Goal: Task Accomplishment & Management: Use online tool/utility

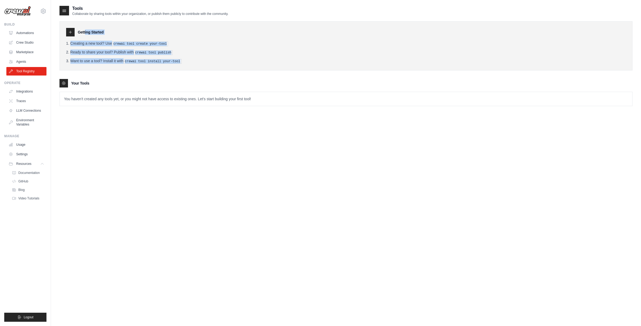
drag, startPoint x: 79, startPoint y: 31, endPoint x: 198, endPoint y: 60, distance: 122.7
click at [198, 60] on div "Getting Started Creating a new tool? Use crewai tool create your-tool Ready to …" at bounding box center [345, 45] width 573 height 49
copy div "Getting Started Creating a new tool? Use crewai tool create your-tool Ready to …"
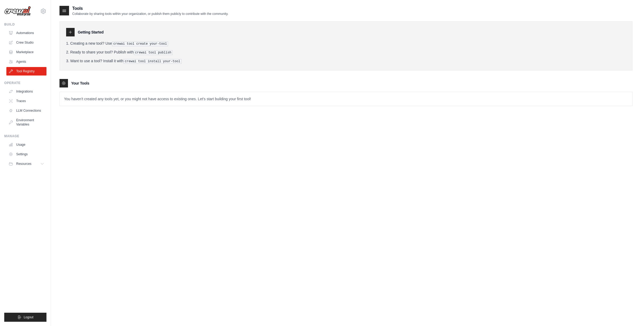
click at [266, 43] on li "Creating a new tool? Use crewai tool create your-tool" at bounding box center [346, 44] width 560 height 6
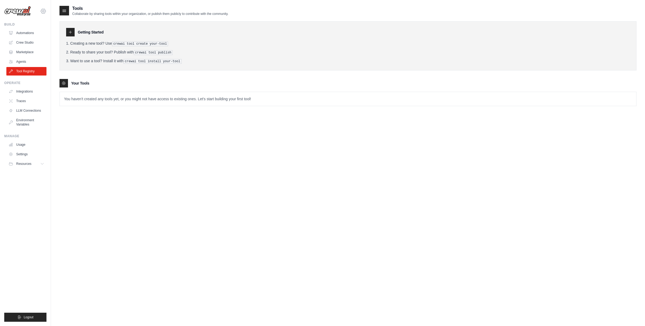
click at [44, 11] on icon at bounding box center [43, 11] width 6 height 6
click at [32, 35] on link "Settings" at bounding box center [43, 36] width 47 height 10
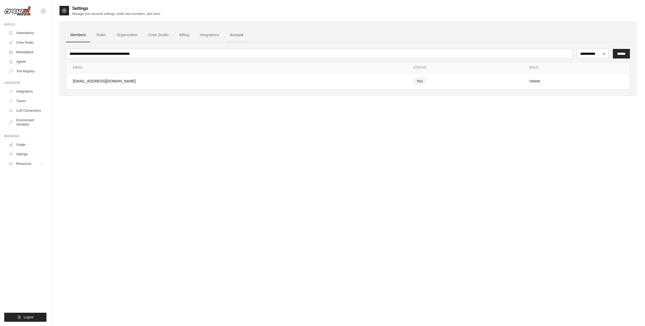
click at [234, 36] on link "Account" at bounding box center [237, 35] width 22 height 14
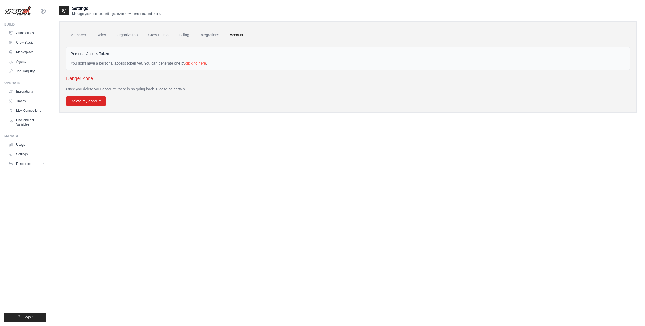
click at [197, 63] on link "clicking here" at bounding box center [195, 63] width 21 height 4
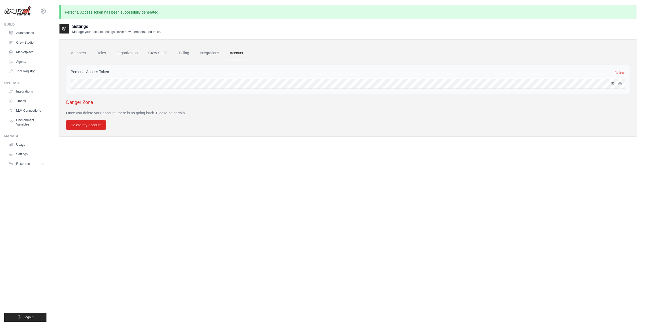
click at [613, 84] on icon "button" at bounding box center [612, 83] width 3 height 3
click at [26, 73] on link "Tool Registry" at bounding box center [27, 71] width 40 height 8
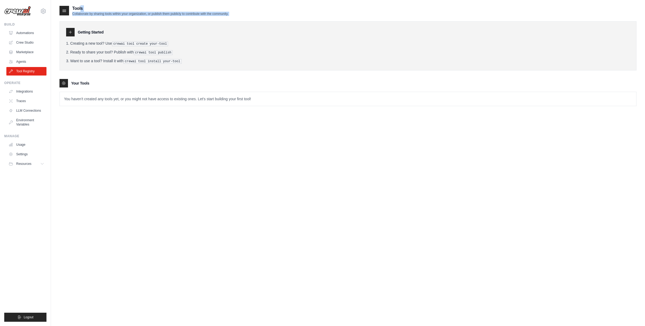
drag, startPoint x: 73, startPoint y: 8, endPoint x: 236, endPoint y: 20, distance: 163.5
click at [236, 20] on div "Tools Collaborate by sharing tools within your organization, or publish them pu…" at bounding box center [347, 59] width 577 height 109
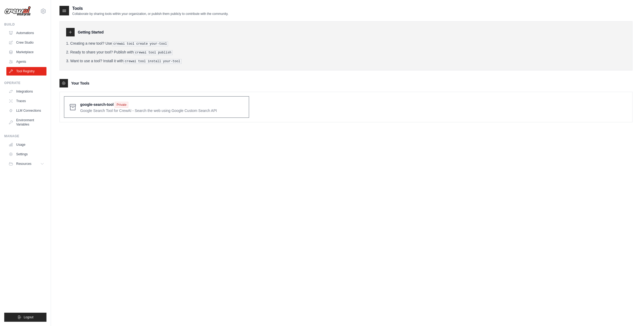
click at [95, 104] on span at bounding box center [162, 107] width 164 height 12
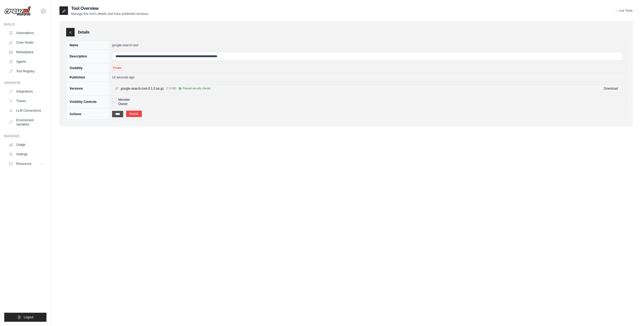
click at [118, 112] on input "****" at bounding box center [117, 114] width 11 height 6
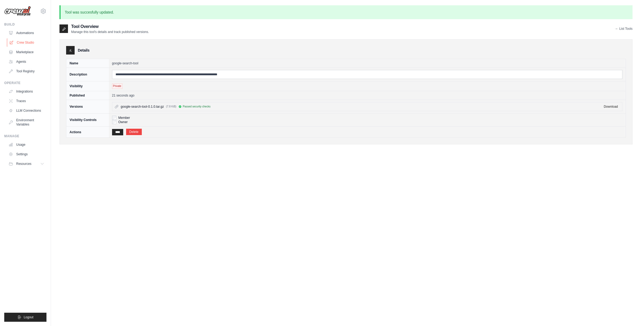
click at [25, 40] on link "Crew Studio" at bounding box center [27, 42] width 40 height 8
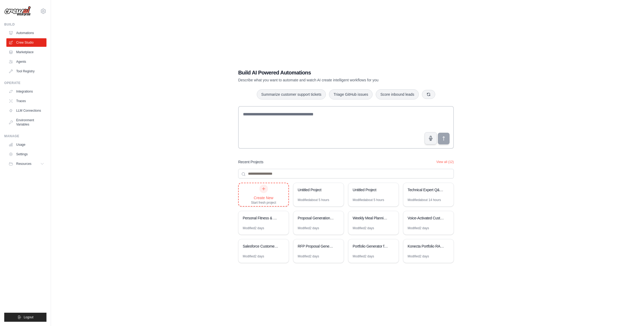
click at [265, 189] on icon at bounding box center [264, 188] width 4 height 4
click at [23, 69] on link "Tool Registry" at bounding box center [27, 71] width 40 height 8
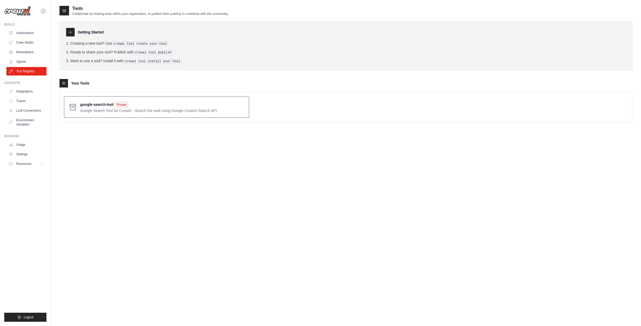
click at [99, 104] on span at bounding box center [162, 107] width 164 height 12
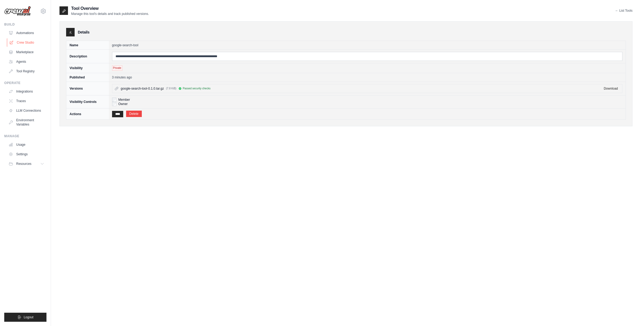
click at [23, 40] on link "Crew Studio" at bounding box center [27, 42] width 40 height 8
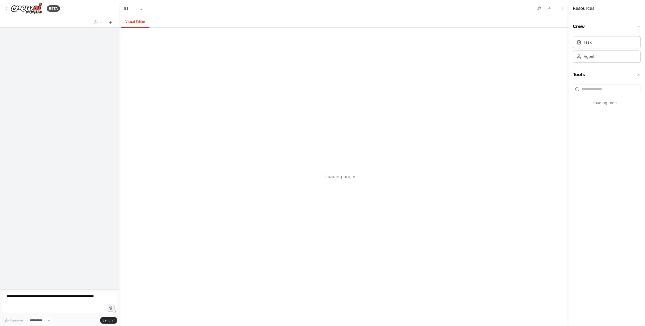
select select "****"
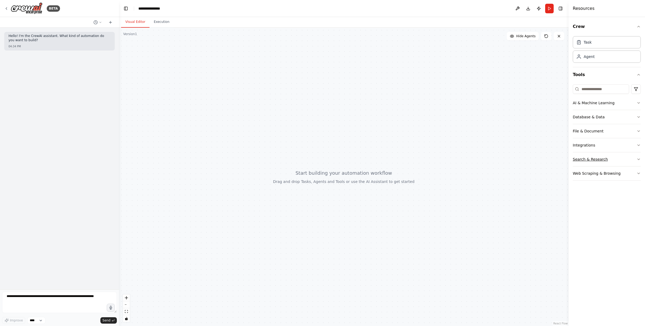
click at [608, 158] on button "Search & Research" at bounding box center [607, 159] width 68 height 14
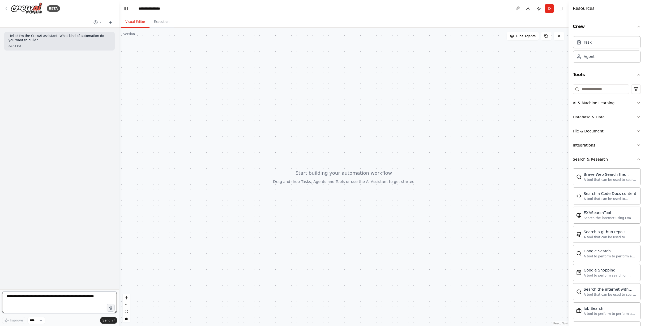
click at [16, 299] on textarea at bounding box center [59, 301] width 115 height 21
type textarea "*"
paste textarea "**********"
type textarea "**********"
click at [108, 320] on span "Send" at bounding box center [107, 320] width 8 height 4
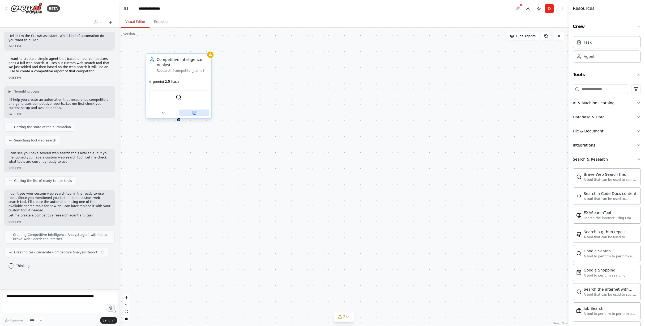
click at [195, 112] on icon at bounding box center [195, 112] width 2 height 2
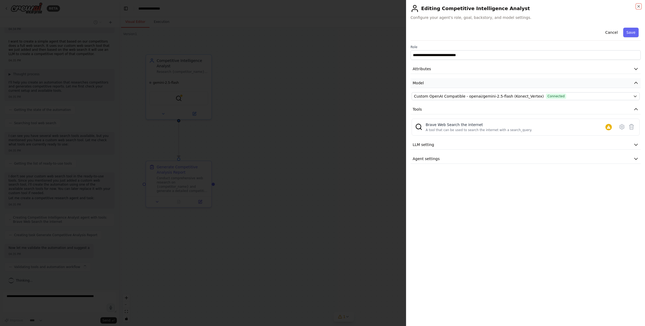
scroll to position [22, 0]
click at [631, 127] on icon at bounding box center [632, 126] width 5 height 5
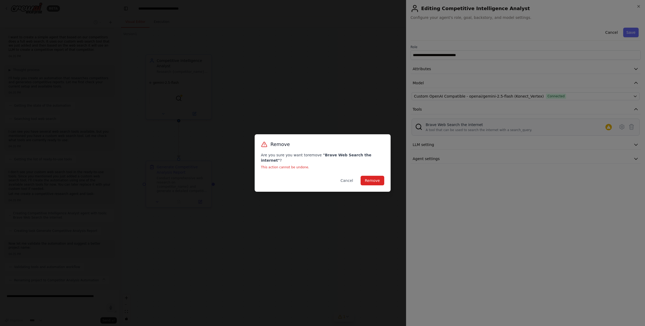
scroll to position [35, 0]
click at [345, 176] on button "Cancel" at bounding box center [346, 181] width 21 height 10
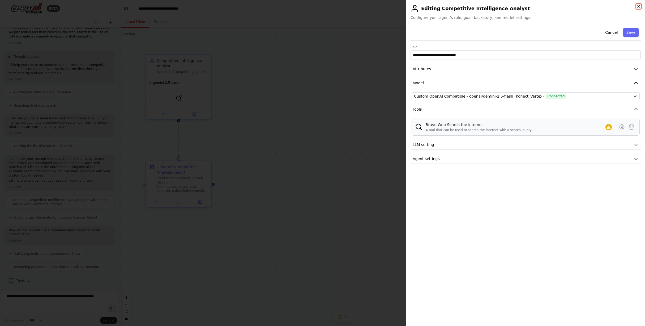
click at [638, 6] on icon "button" at bounding box center [639, 6] width 4 height 4
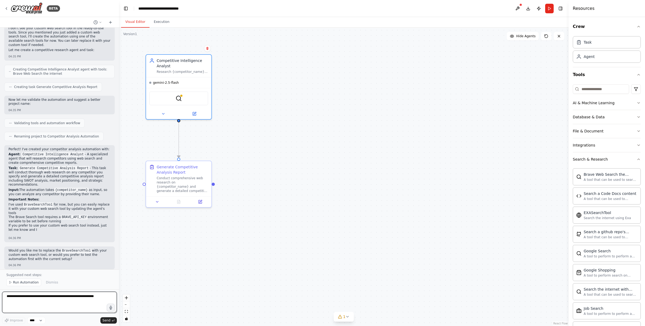
scroll to position [169, 0]
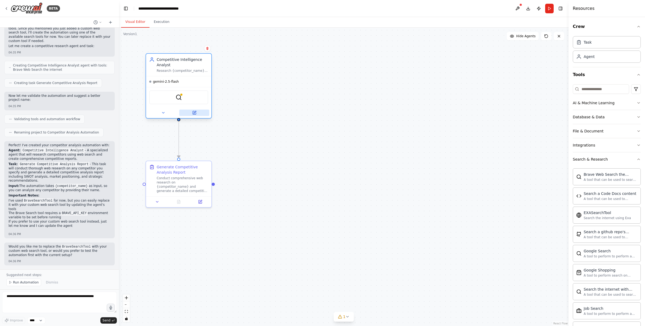
click at [193, 112] on icon at bounding box center [194, 112] width 3 height 3
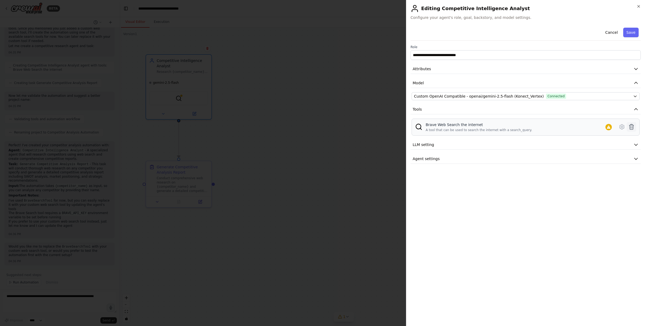
click at [631, 126] on icon at bounding box center [632, 126] width 5 height 5
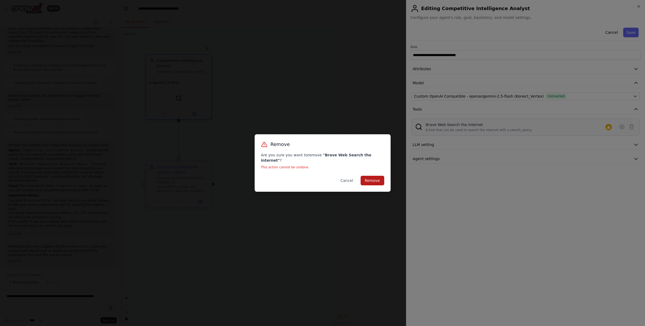
click at [373, 176] on button "Remove" at bounding box center [373, 181] width 24 height 10
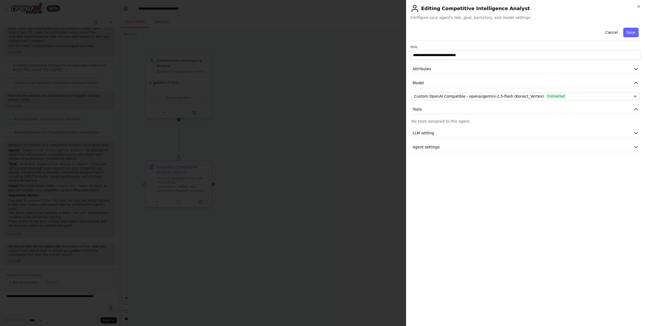
click at [445, 121] on p "No tools assigned to this agent." at bounding box center [526, 120] width 228 height 5
click at [637, 4] on div "**********" at bounding box center [525, 163] width 239 height 326
click at [637, 6] on icon "button" at bounding box center [639, 6] width 4 height 4
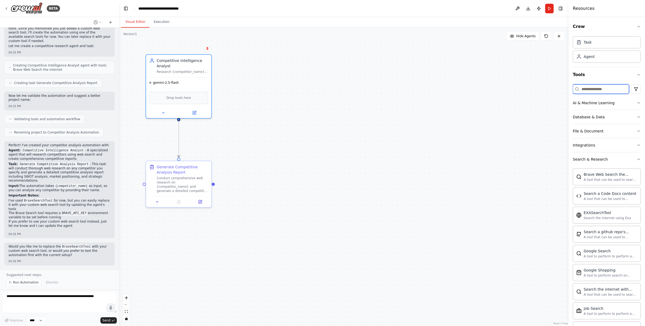
click at [596, 89] on input at bounding box center [601, 89] width 56 height 10
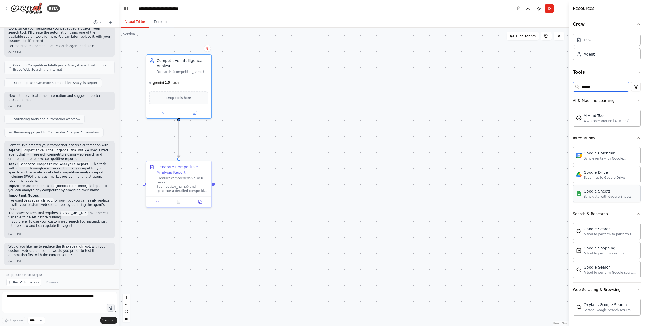
scroll to position [5, 0]
type input "******"
click at [597, 269] on div "A tool to perform Google search with a search_query." at bounding box center [611, 269] width 54 height 4
click at [194, 112] on icon at bounding box center [194, 112] width 3 height 3
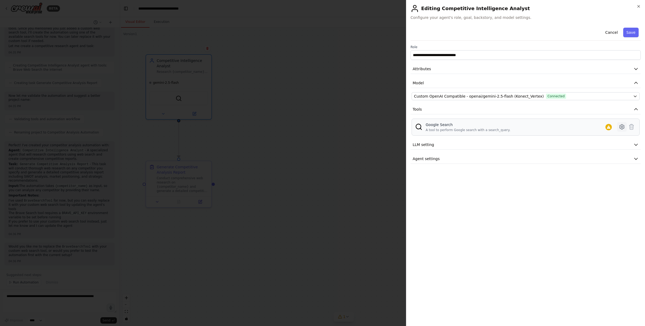
click at [622, 127] on icon at bounding box center [622, 127] width 6 height 6
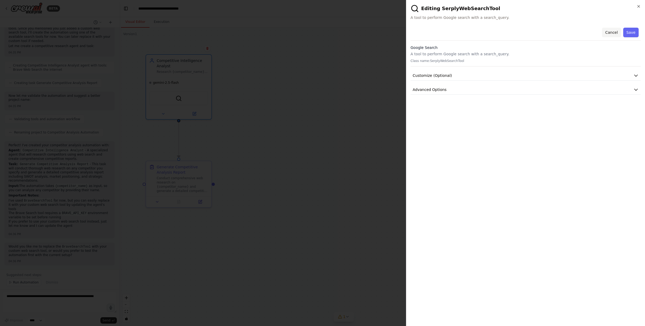
click at [616, 31] on button "Cancel" at bounding box center [611, 33] width 19 height 10
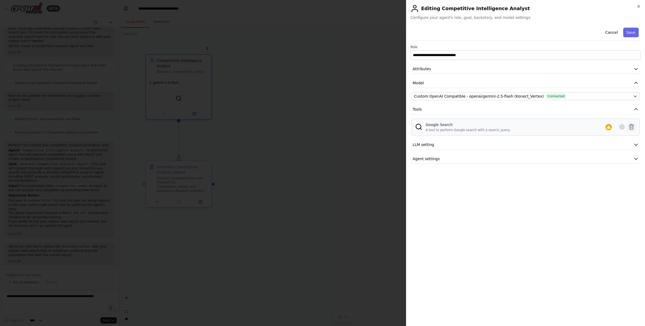
click at [630, 128] on icon at bounding box center [632, 126] width 5 height 5
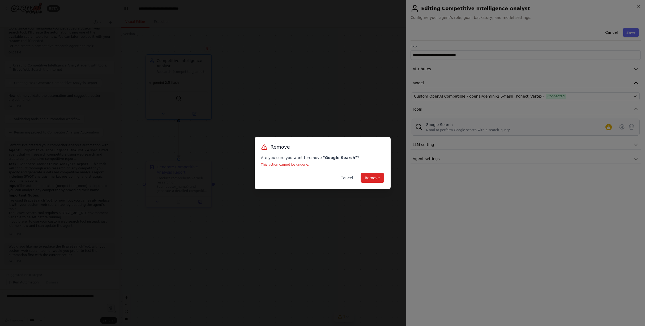
click at [368, 185] on div "Remove Are you sure you want to remove " Google Search " ? This action cannot b…" at bounding box center [323, 163] width 136 height 52
click at [372, 182] on button "Remove" at bounding box center [373, 178] width 24 height 10
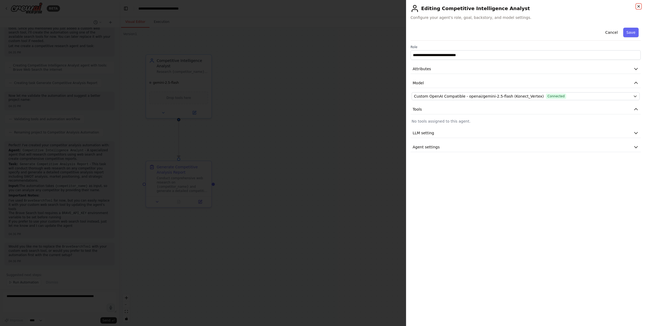
click at [638, 5] on icon "button" at bounding box center [639, 6] width 4 height 4
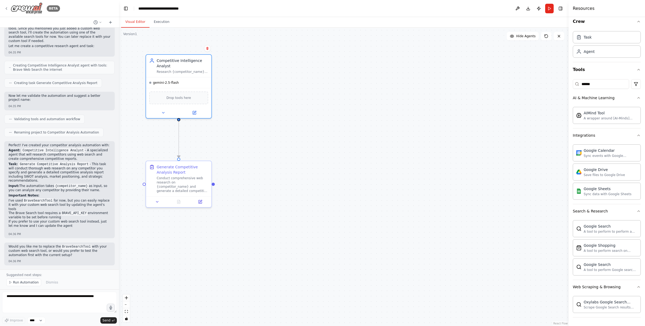
click at [7, 7] on icon at bounding box center [6, 8] width 1 height 2
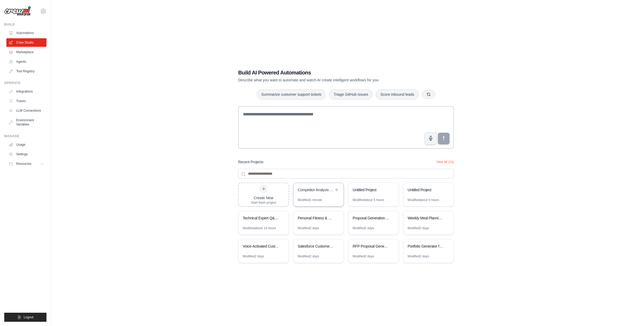
click at [309, 188] on div "Competitor Analysis Automation" at bounding box center [316, 189] width 36 height 5
click at [26, 73] on link "Tool Registry" at bounding box center [27, 71] width 40 height 8
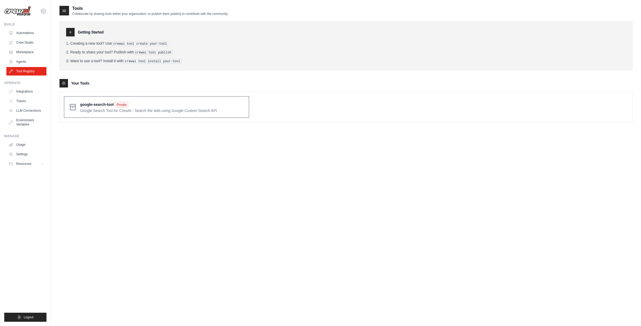
click at [108, 107] on span at bounding box center [162, 107] width 164 height 12
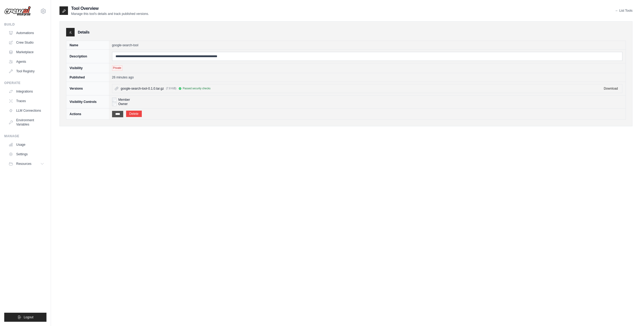
click at [120, 114] on input "****" at bounding box center [117, 114] width 11 height 6
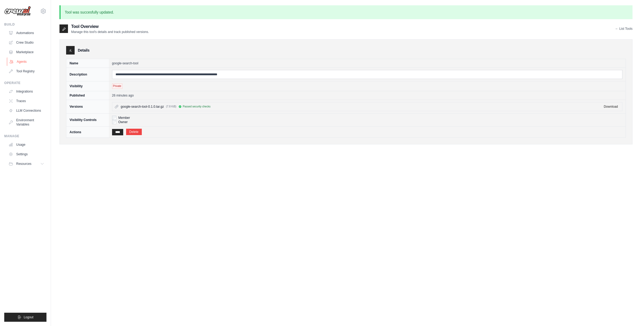
click at [22, 60] on link "Agents" at bounding box center [27, 61] width 40 height 8
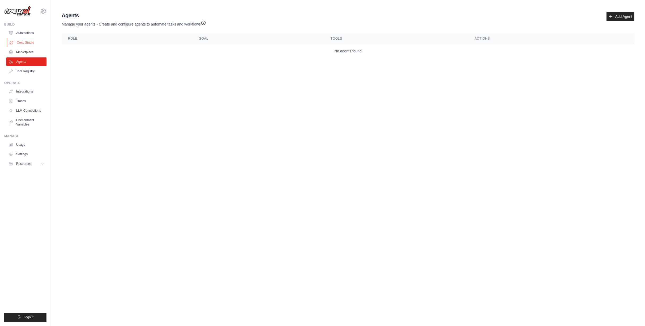
click at [26, 41] on link "Crew Studio" at bounding box center [27, 42] width 40 height 8
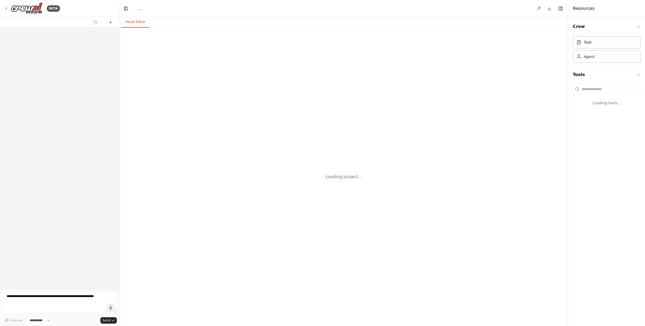
select select "****"
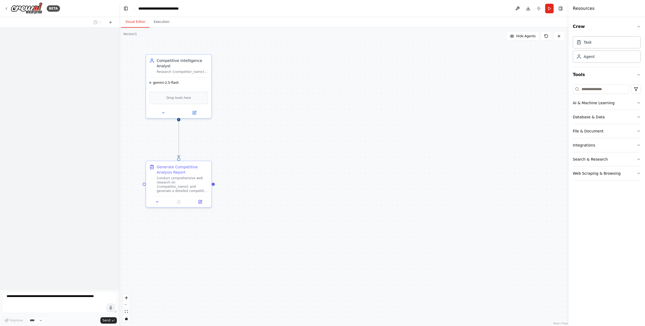
scroll to position [149, 0]
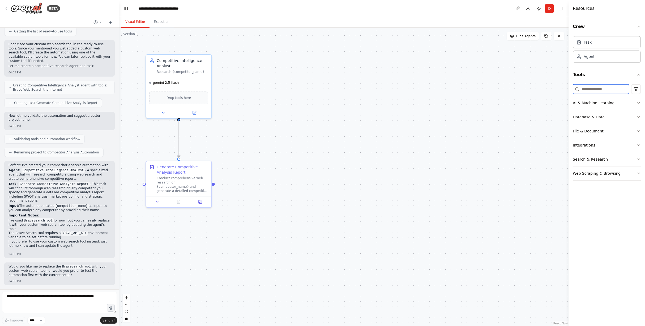
click at [591, 89] on input at bounding box center [601, 89] width 56 height 10
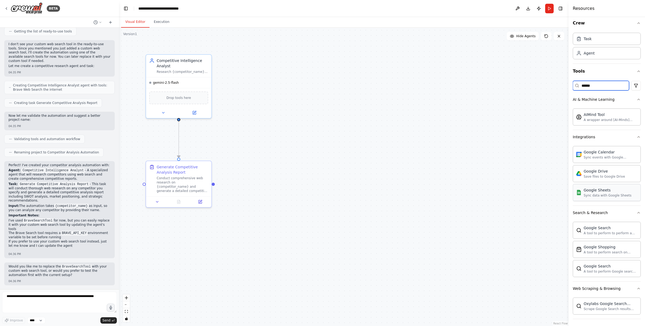
scroll to position [5, 0]
type input "******"
click at [609, 136] on button "Integrations" at bounding box center [607, 135] width 68 height 14
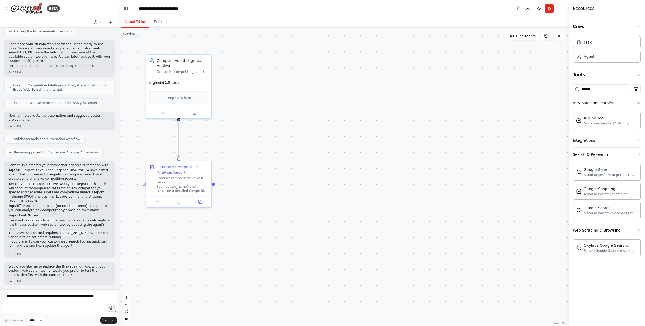
click at [635, 155] on button "Search & Research" at bounding box center [607, 154] width 68 height 14
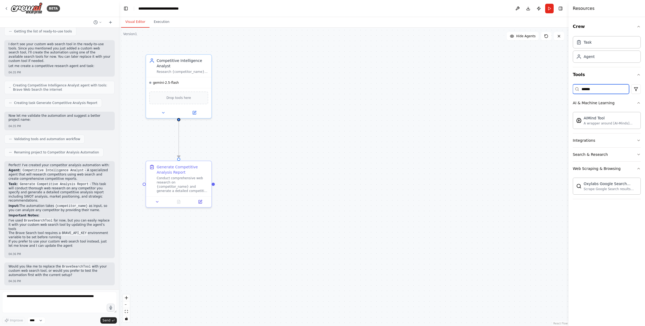
drag, startPoint x: 607, startPoint y: 91, endPoint x: 544, endPoint y: 76, distance: 64.9
click at [544, 76] on div "BETA Hello! I'm the CrewAI assistant. What kind of automation do you want to bu…" at bounding box center [322, 163] width 645 height 326
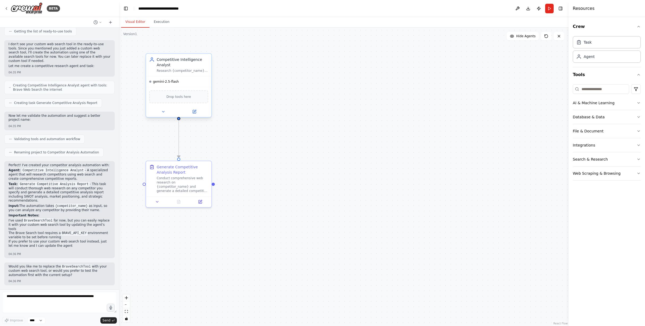
click at [179, 99] on span "Drop tools here" at bounding box center [179, 96] width 25 height 5
click at [195, 113] on icon at bounding box center [194, 111] width 3 height 3
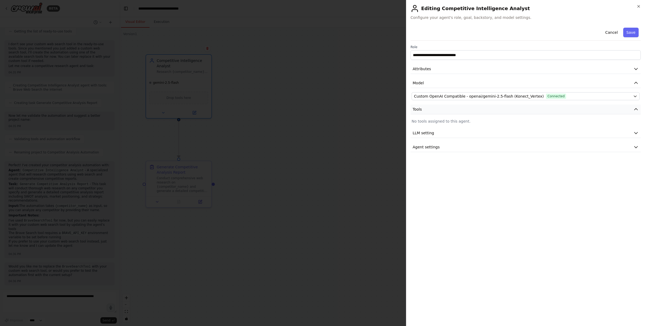
click at [432, 111] on button "Tools" at bounding box center [526, 109] width 230 height 10
click at [432, 122] on p "No tools assigned to this agent." at bounding box center [526, 120] width 228 height 5
click at [640, 6] on icon "button" at bounding box center [639, 6] width 4 height 4
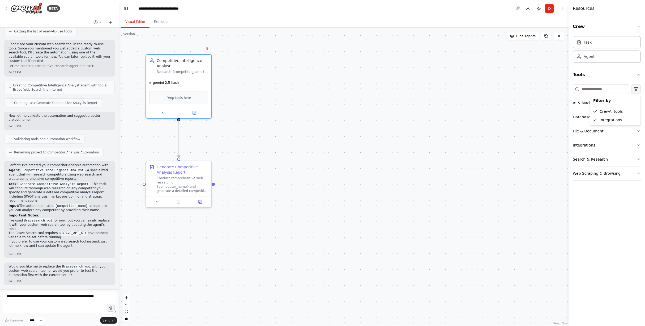
click at [635, 89] on html "BETA Hello! I'm the CrewAI assistant. What kind of automation do you want to bu…" at bounding box center [322, 163] width 645 height 326
click at [596, 112] on icon at bounding box center [595, 111] width 4 height 4
click at [637, 104] on icon "button" at bounding box center [639, 103] width 4 height 4
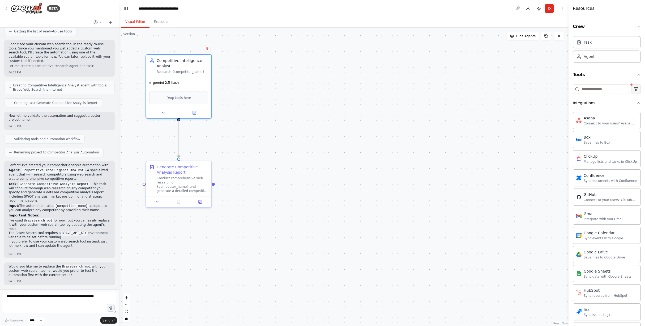
click at [633, 90] on html "BETA Hello! I'm the CrewAI assistant. What kind of automation do you want to bu…" at bounding box center [322, 163] width 645 height 326
click at [599, 121] on div "Integrations" at bounding box center [611, 120] width 48 height 8
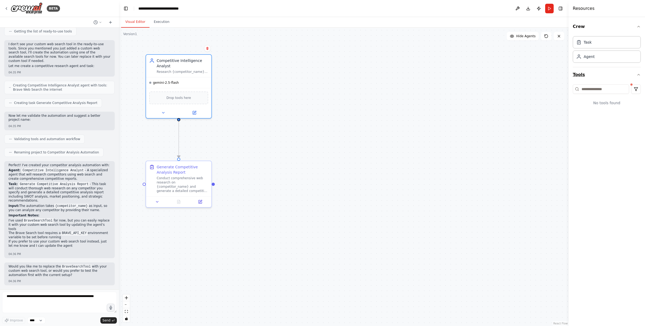
click at [596, 74] on button "Tools" at bounding box center [607, 74] width 68 height 15
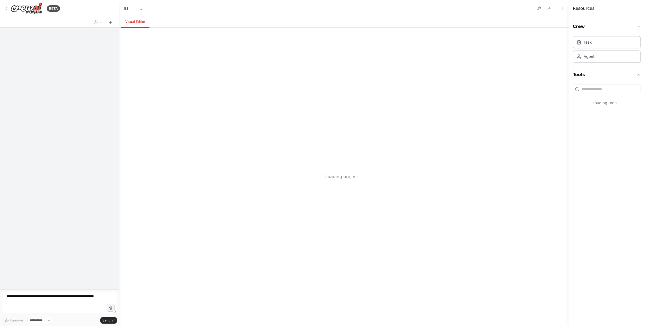
select select "****"
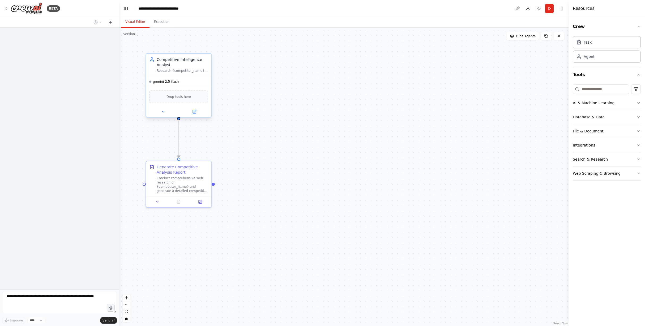
scroll to position [149, 0]
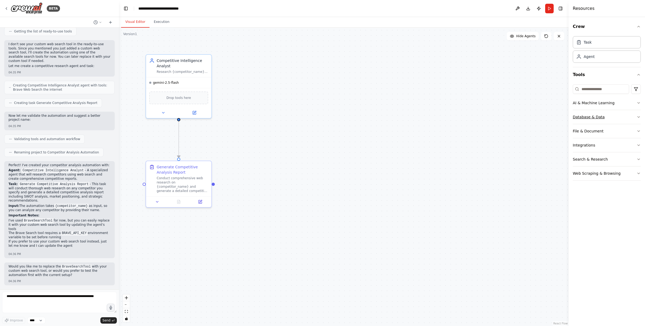
click at [637, 117] on icon "button" at bounding box center [639, 117] width 4 height 4
click at [635, 160] on button "Search & Research" at bounding box center [607, 159] width 68 height 14
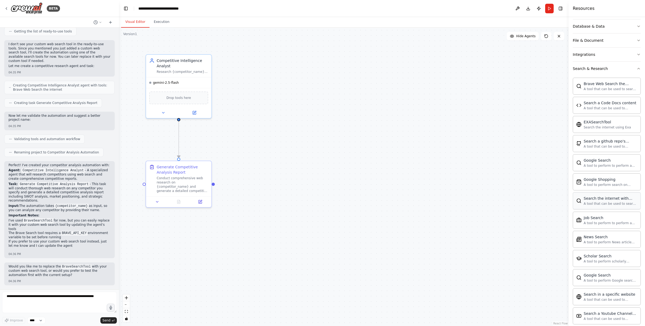
scroll to position [0, 0]
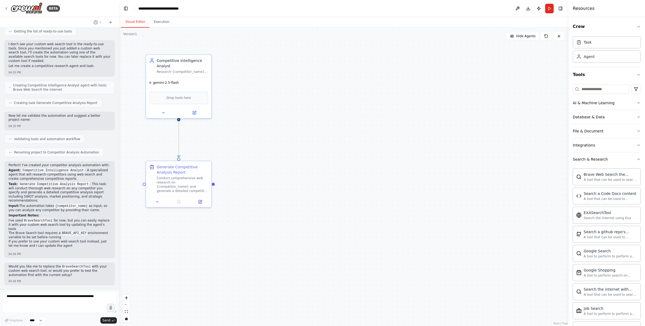
click at [505, 113] on div ".deletable-edge-delete-btn { width: 20px; height: 20px; border: 0px solid #ffff…" at bounding box center [344, 177] width 450 height 298
click at [363, 70] on div ".deletable-edge-delete-btn { width: 20px; height: 20px; border: 0px solid #ffff…" at bounding box center [344, 177] width 450 height 298
click at [185, 98] on span "Drop tools here" at bounding box center [179, 96] width 25 height 5
click at [163, 112] on icon at bounding box center [163, 111] width 2 height 1
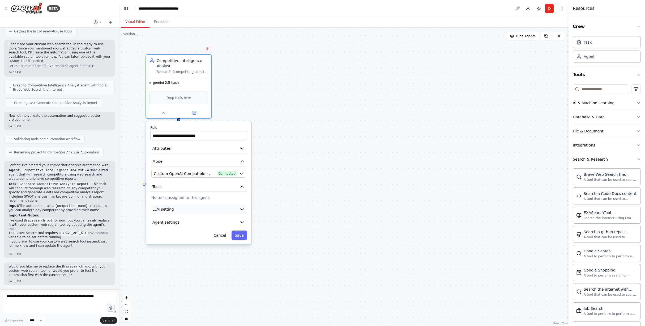
click at [243, 208] on icon "button" at bounding box center [242, 208] width 5 height 5
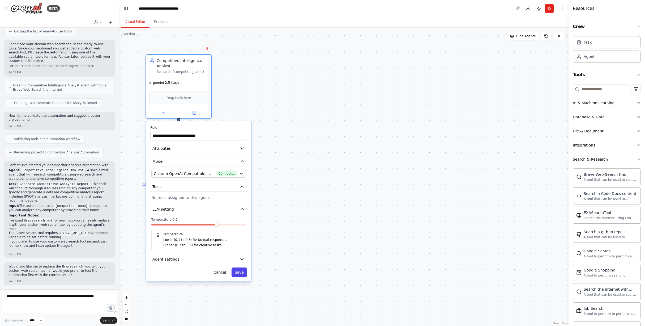
click at [239, 273] on button "Save" at bounding box center [239, 272] width 15 height 10
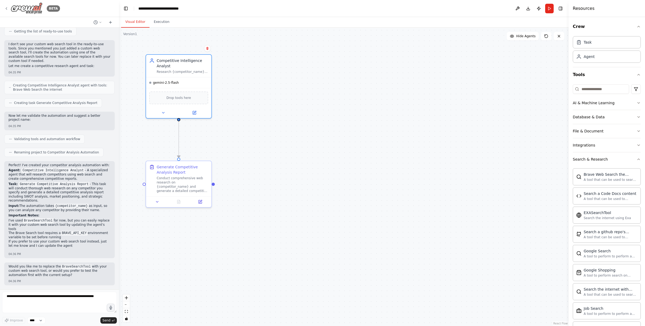
click at [7, 8] on icon at bounding box center [6, 8] width 4 height 4
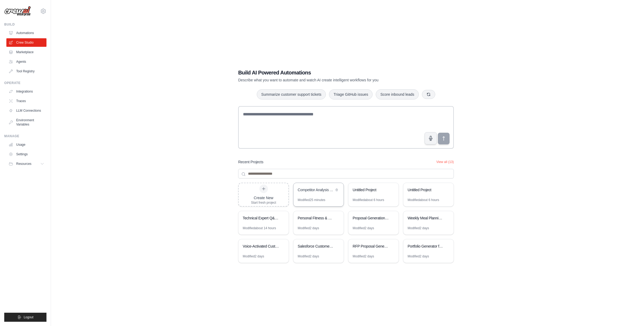
click at [314, 198] on div "Modified 25 minutes" at bounding box center [312, 200] width 28 height 4
click at [22, 69] on link "Tool Registry" at bounding box center [27, 71] width 40 height 8
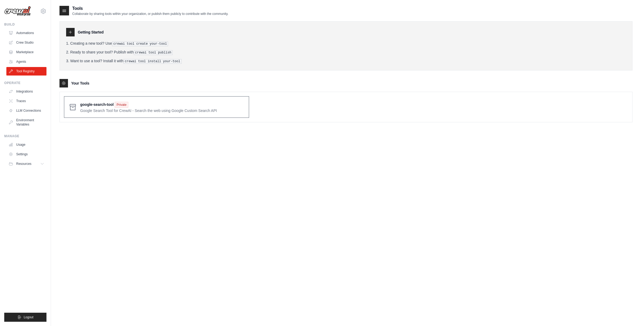
click at [89, 109] on span at bounding box center [162, 107] width 164 height 12
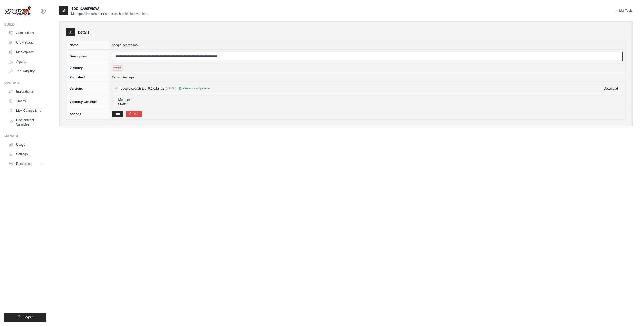
drag, startPoint x: 114, startPoint y: 55, endPoint x: 161, endPoint y: 57, distance: 47.9
click at [161, 57] on input "**********" at bounding box center [367, 56] width 511 height 9
type input "**********"
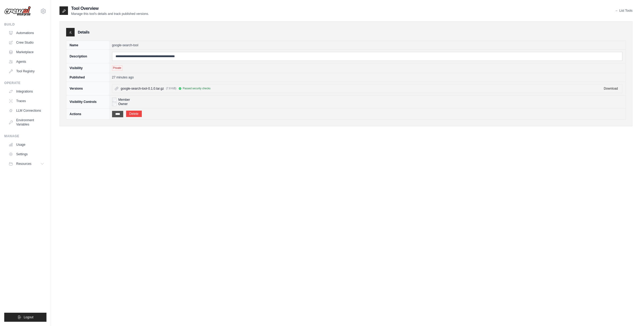
click at [120, 113] on input "****" at bounding box center [117, 114] width 11 height 6
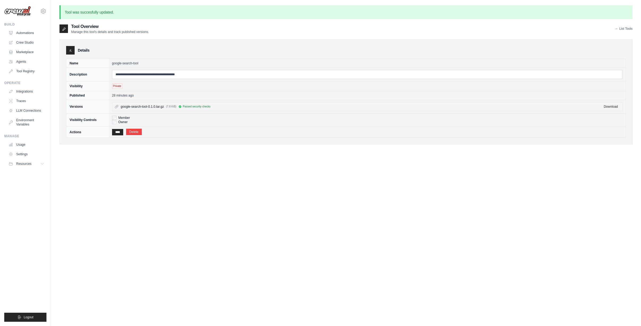
click at [624, 30] on link "← List Tools" at bounding box center [623, 29] width 17 height 4
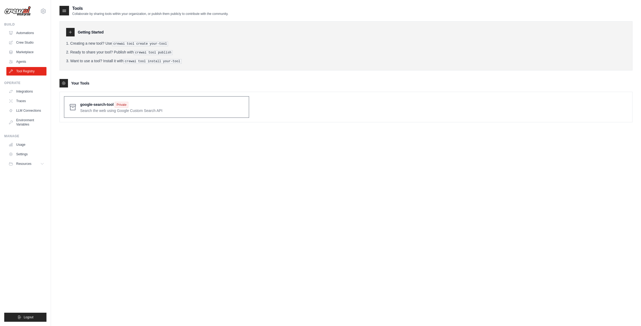
click at [175, 108] on span at bounding box center [162, 107] width 164 height 12
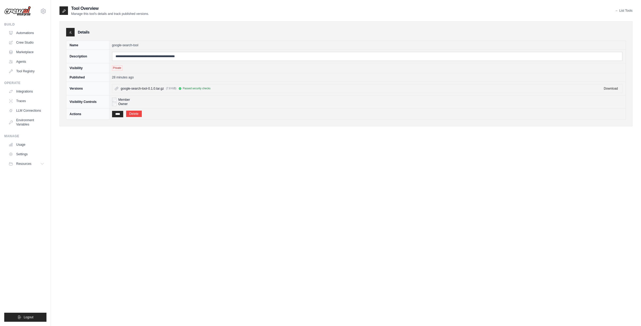
click at [117, 69] on span "Private" at bounding box center [117, 67] width 10 height 5
click at [118, 114] on input "****" at bounding box center [117, 114] width 11 height 6
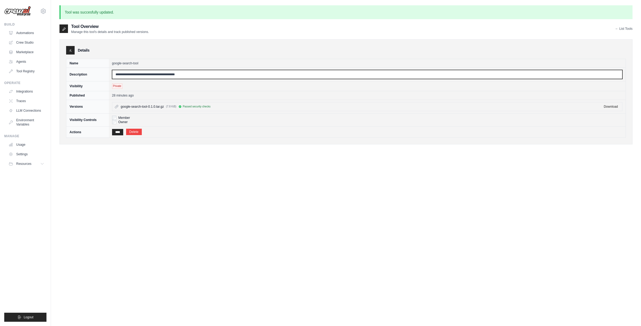
click at [115, 74] on input "**********" at bounding box center [367, 74] width 511 height 9
click at [196, 74] on input "**********" at bounding box center [367, 74] width 511 height 9
click at [216, 74] on input "**********" at bounding box center [367, 74] width 511 height 9
type input "**********"
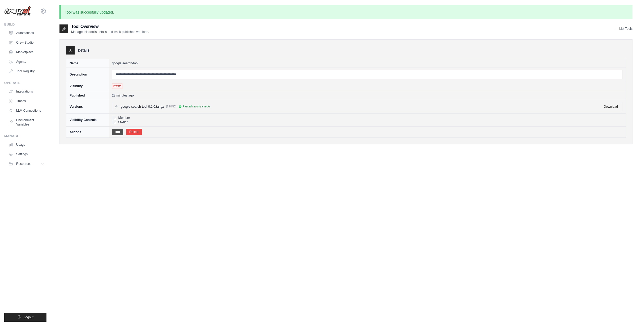
click at [118, 131] on input "****" at bounding box center [117, 132] width 11 height 6
click at [117, 132] on input "****" at bounding box center [117, 132] width 11 height 6
click at [27, 42] on link "Crew Studio" at bounding box center [27, 42] width 40 height 8
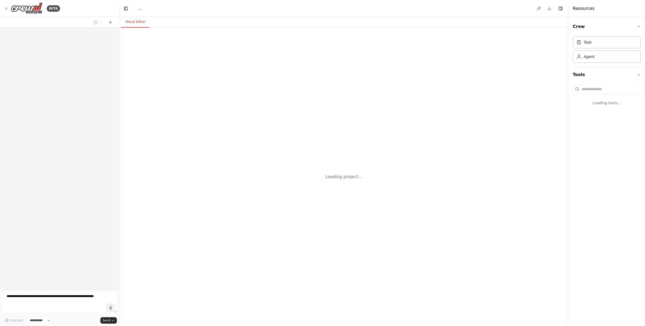
select select "****"
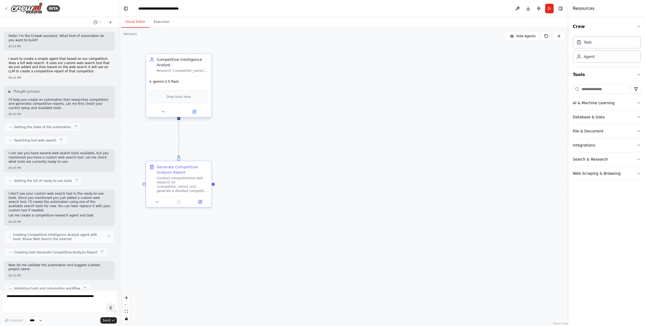
scroll to position [149, 0]
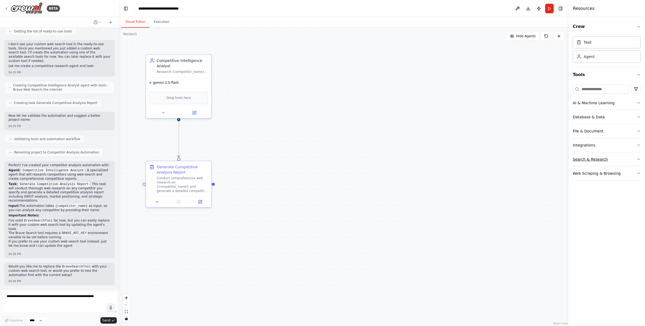
click at [632, 159] on button "Search & Research" at bounding box center [607, 159] width 68 height 14
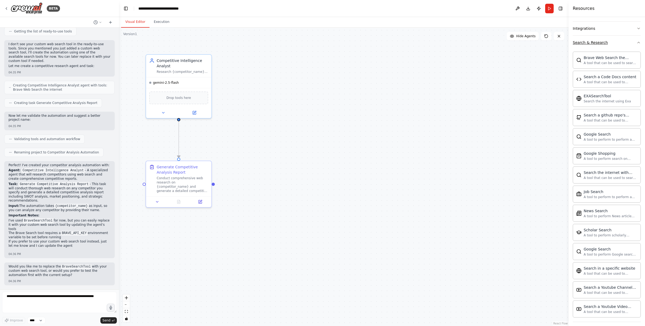
scroll to position [131, 0]
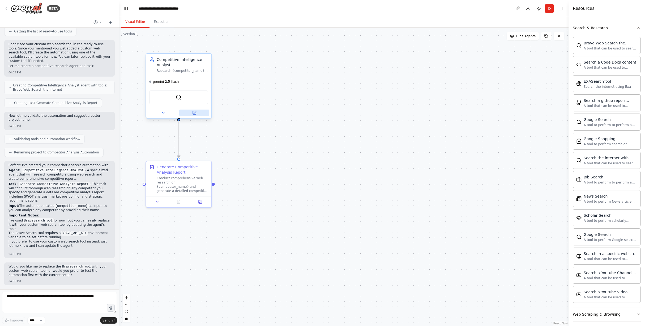
click at [194, 115] on button at bounding box center [194, 112] width 30 height 6
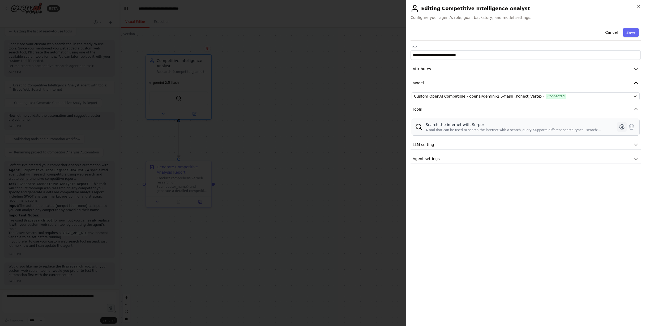
click at [621, 126] on icon at bounding box center [622, 127] width 6 height 6
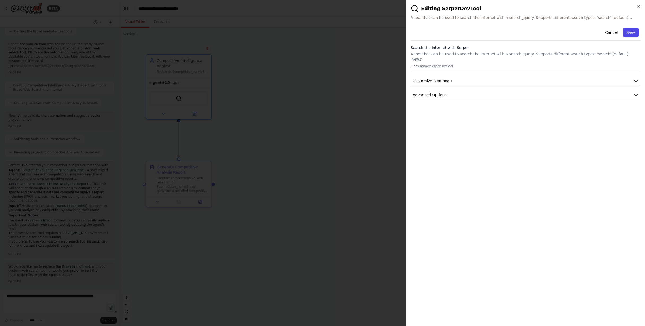
click at [633, 32] on button "Save" at bounding box center [630, 33] width 15 height 10
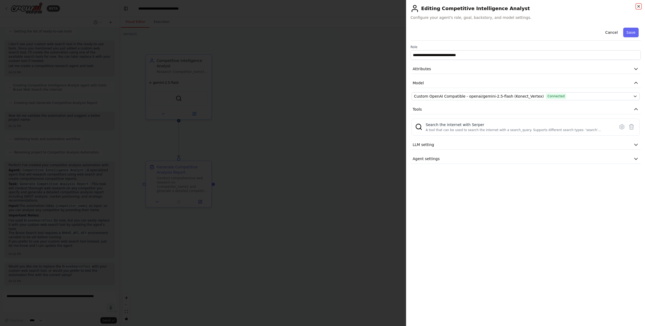
click at [638, 7] on icon "button" at bounding box center [639, 6] width 2 height 2
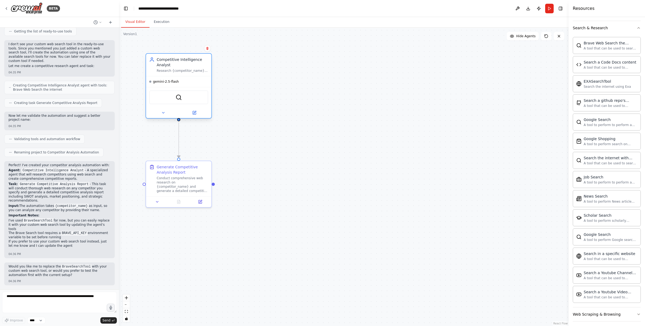
click at [180, 101] on div "SerperDevTool" at bounding box center [178, 97] width 59 height 14
click at [197, 101] on div "SerperDevTool" at bounding box center [178, 97] width 59 height 14
click at [193, 113] on icon at bounding box center [194, 112] width 3 height 3
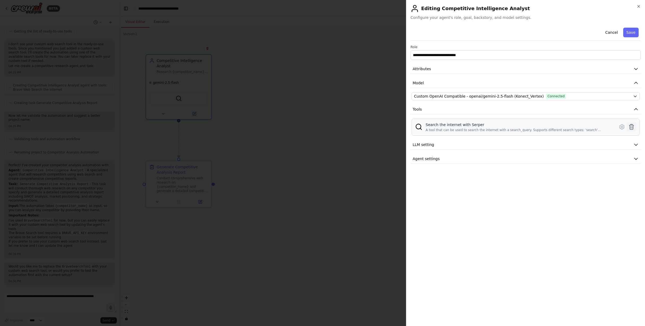
click at [633, 127] on icon at bounding box center [631, 127] width 6 height 6
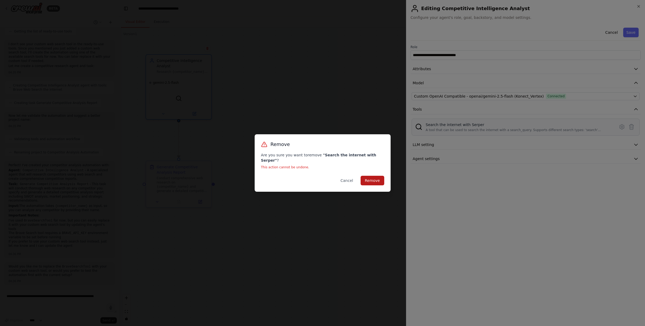
click at [368, 181] on button "Remove" at bounding box center [373, 181] width 24 height 10
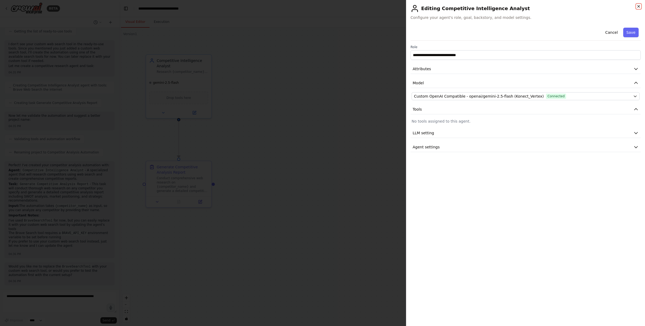
click at [638, 6] on icon "button" at bounding box center [639, 6] width 2 height 2
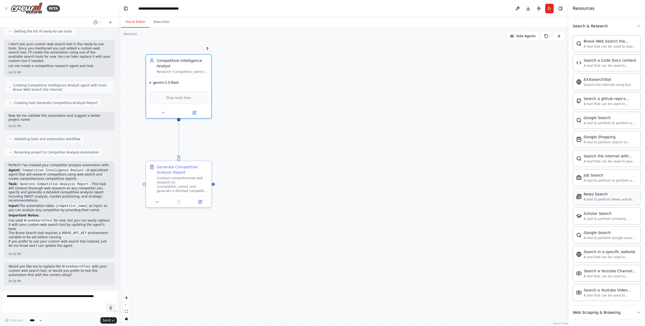
scroll to position [135, 0]
click at [6, 8] on icon at bounding box center [6, 8] width 4 height 4
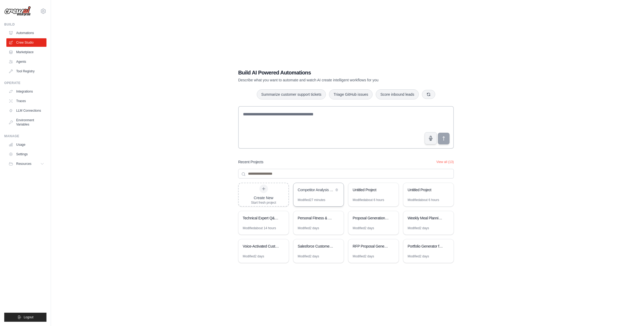
click at [321, 195] on div "Competitor Analysis Automation" at bounding box center [319, 190] width 50 height 15
click at [23, 70] on link "Tool Registry" at bounding box center [27, 71] width 40 height 8
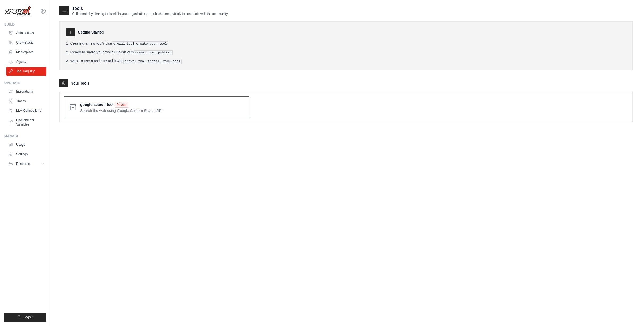
click at [92, 106] on span at bounding box center [162, 107] width 164 height 12
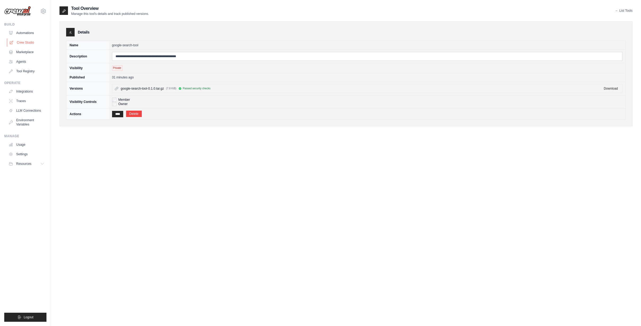
click at [22, 42] on link "Crew Studio" at bounding box center [27, 42] width 40 height 8
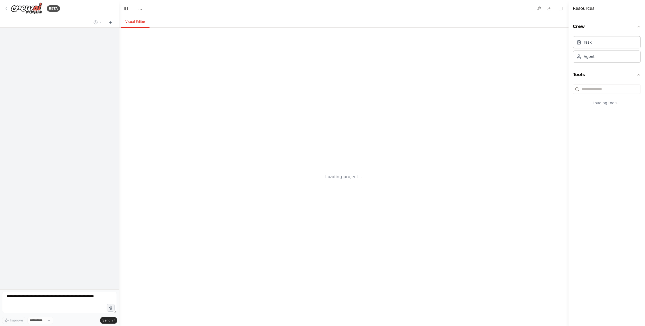
select select "****"
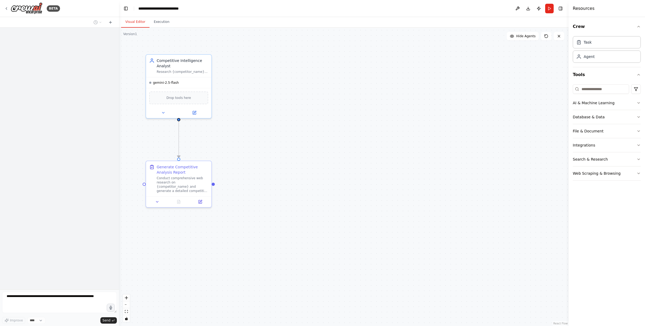
scroll to position [149, 0]
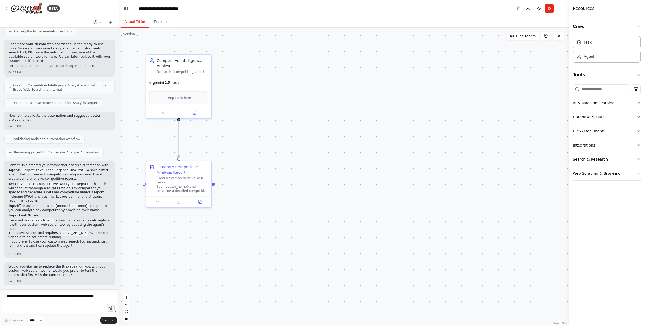
click at [631, 173] on button "Web Scraping & Browsing" at bounding box center [607, 173] width 68 height 14
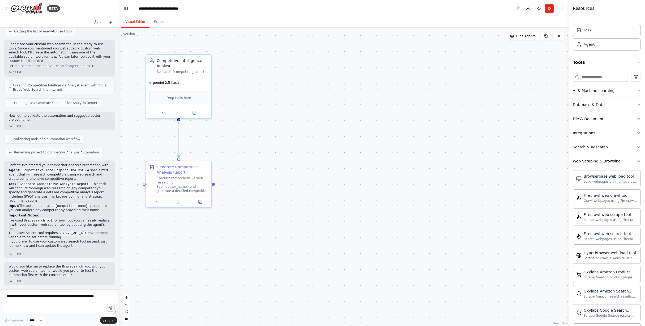
scroll to position [0, 0]
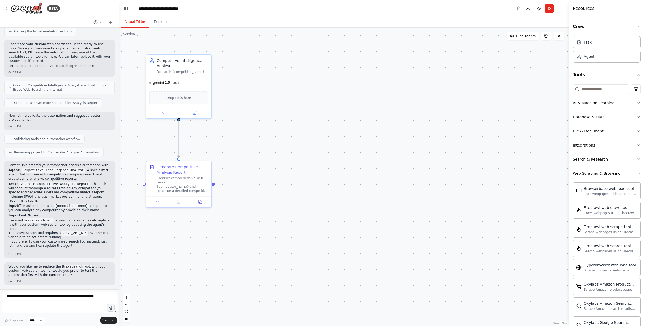
click at [626, 161] on button "Search & Research" at bounding box center [607, 159] width 68 height 14
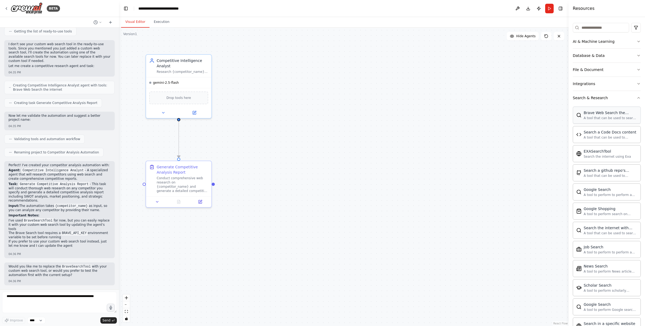
scroll to position [63, 0]
click at [550, 7] on button "Run" at bounding box center [549, 9] width 8 height 10
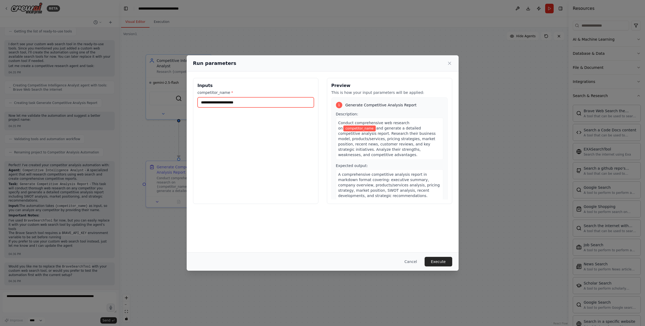
click at [222, 103] on input "competitor_name *" at bounding box center [256, 102] width 116 height 10
type input "****"
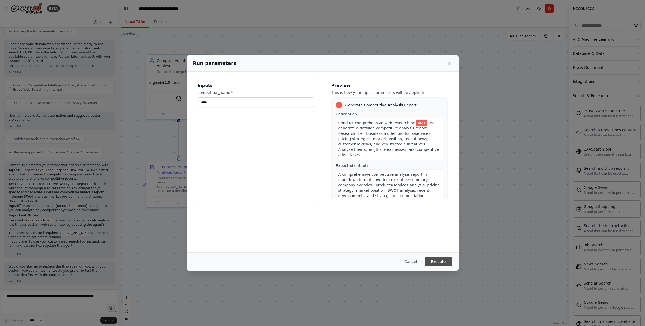
click at [438, 261] on button "Execute" at bounding box center [439, 262] width 28 height 10
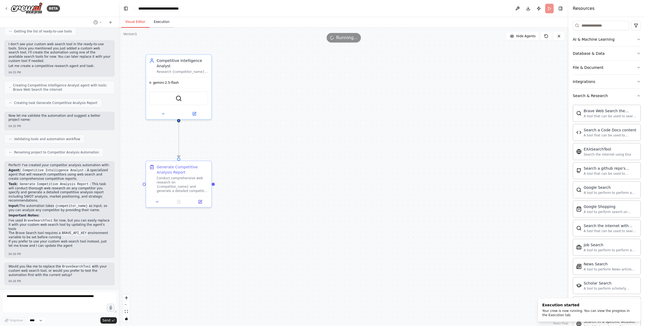
click at [159, 21] on button "Execution" at bounding box center [162, 21] width 24 height 11
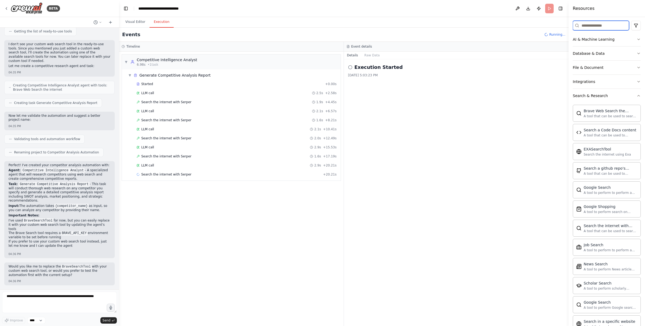
click at [586, 24] on input at bounding box center [601, 26] width 56 height 10
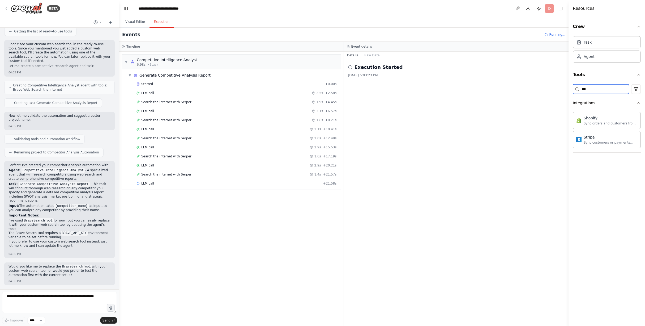
scroll to position [0, 0]
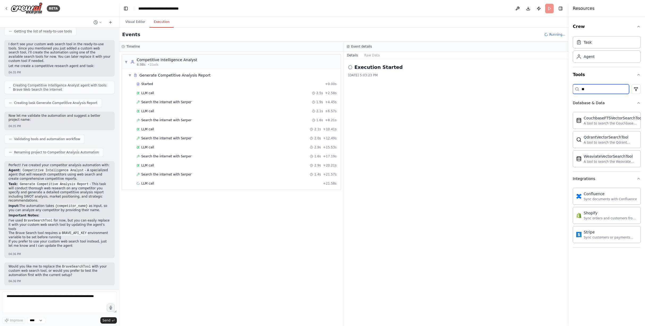
type input "*"
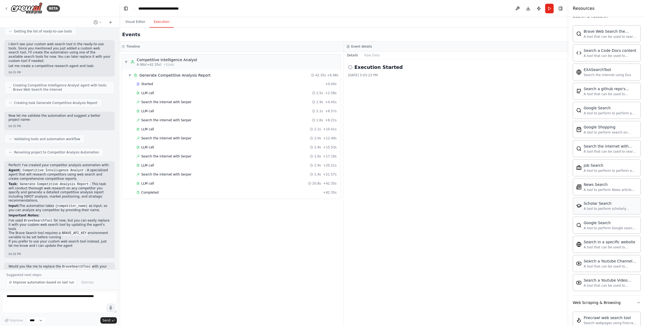
scroll to position [337, 0]
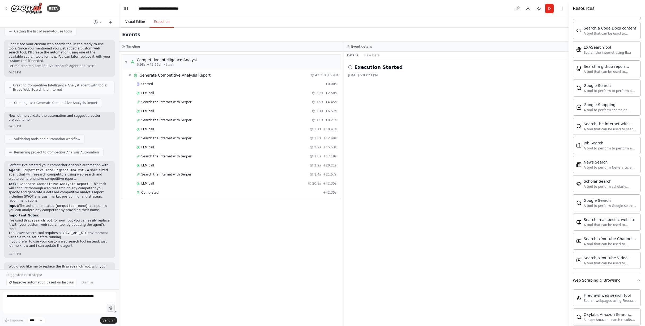
type input "******"
click at [133, 19] on button "Visual Editor" at bounding box center [135, 21] width 28 height 11
click at [162, 24] on button "Execution" at bounding box center [162, 21] width 24 height 11
click at [161, 192] on div "Completed" at bounding box center [229, 192] width 185 height 4
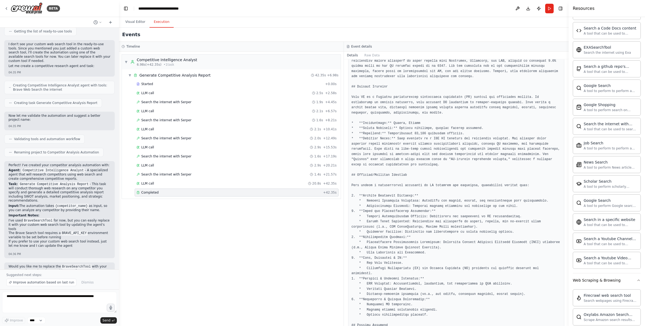
scroll to position [0, 0]
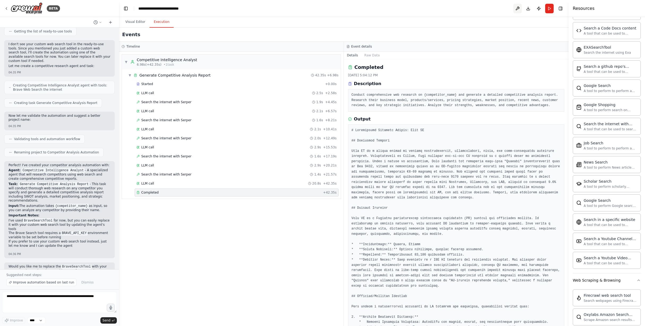
click at [517, 9] on button at bounding box center [517, 9] width 8 height 10
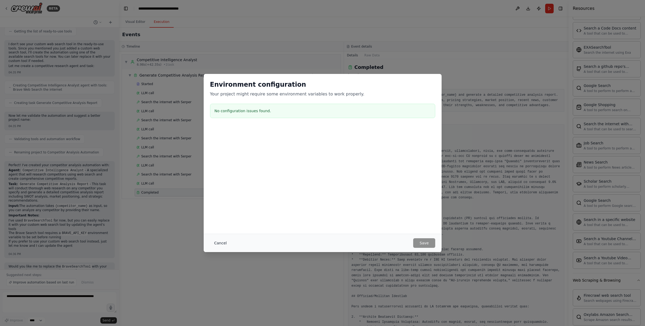
click at [217, 243] on button "Cancel" at bounding box center [220, 243] width 21 height 10
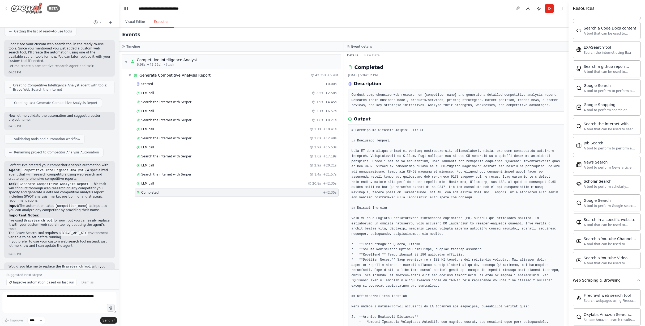
click at [6, 7] on icon at bounding box center [6, 8] width 4 height 4
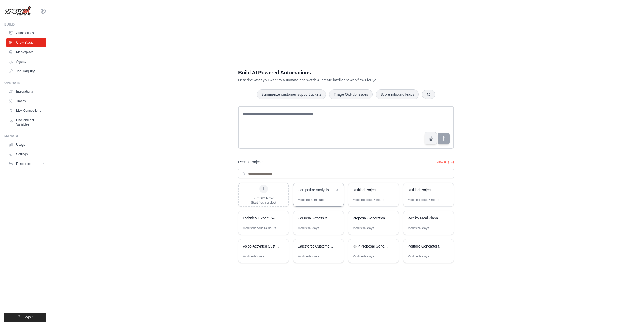
click at [309, 195] on div "Competitor Analysis Automation" at bounding box center [319, 190] width 50 height 15
click at [25, 154] on link "Settings" at bounding box center [27, 154] width 40 height 8
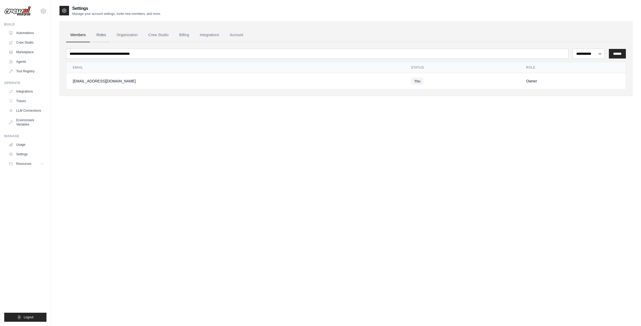
click at [101, 36] on link "Roles" at bounding box center [101, 35] width 18 height 14
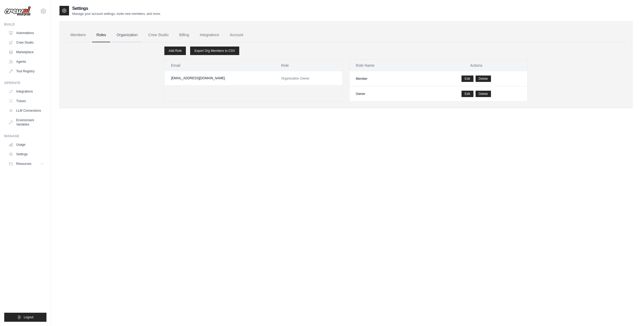
click at [131, 36] on link "Organization" at bounding box center [126, 35] width 29 height 14
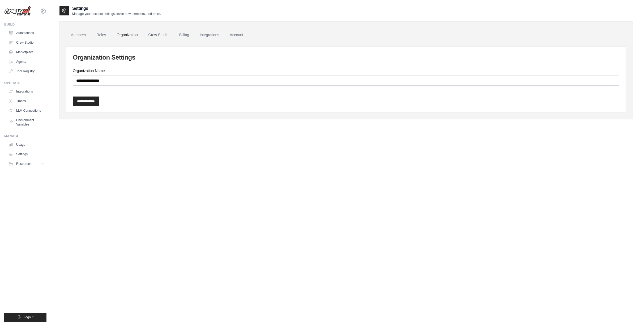
click at [163, 36] on link "Crew Studio" at bounding box center [158, 35] width 29 height 14
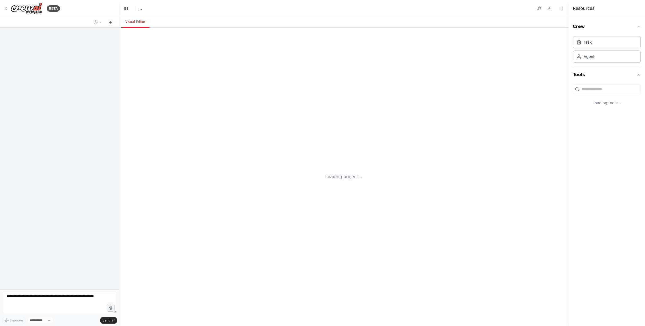
select select "****"
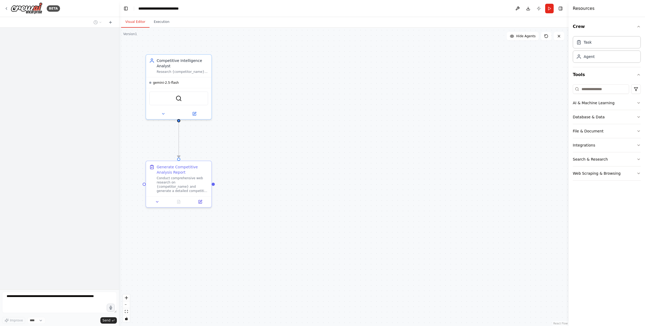
scroll to position [149, 0]
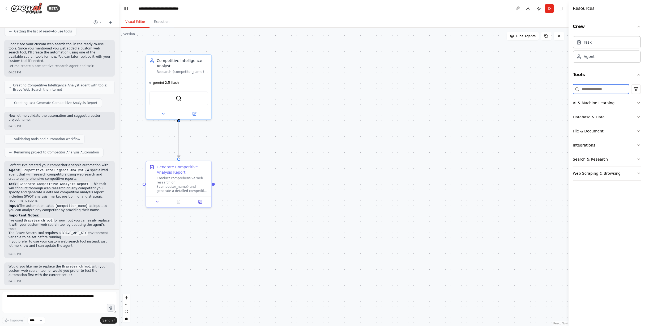
click at [592, 87] on input at bounding box center [601, 89] width 56 height 10
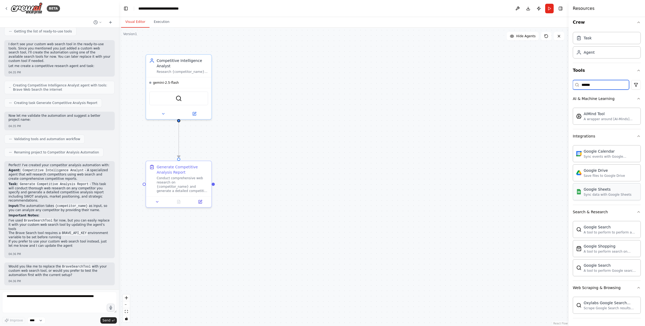
scroll to position [5, 0]
type input "*"
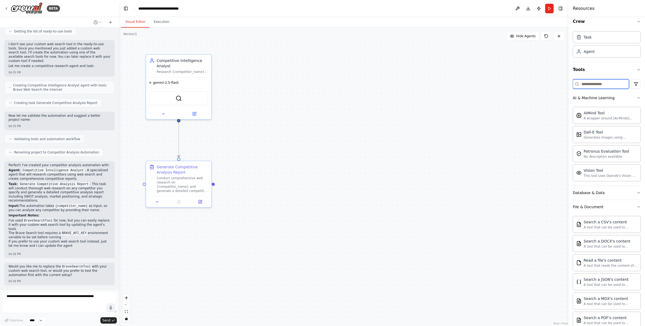
scroll to position [0, 0]
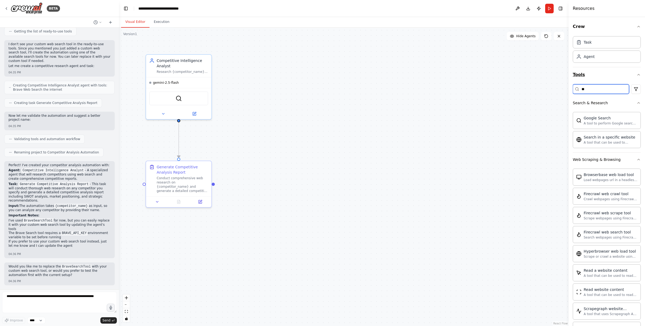
type input "*"
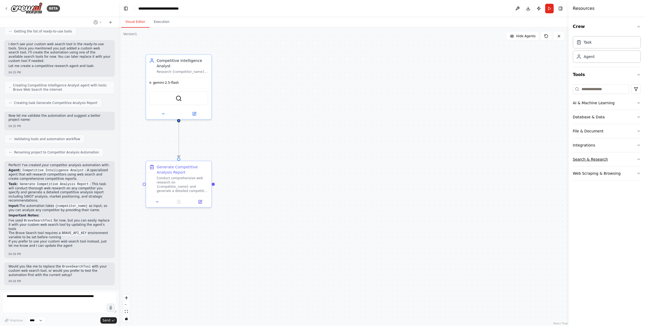
click at [607, 158] on button "Search & Research" at bounding box center [607, 159] width 68 height 14
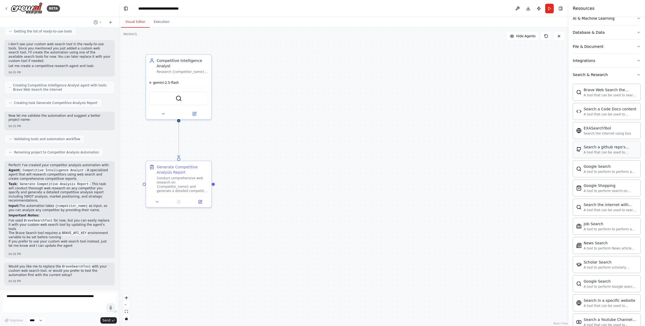
scroll to position [105, 0]
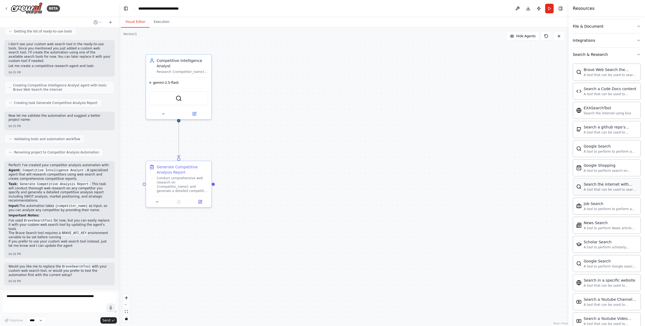
click at [604, 187] on div "Search the internet with Serper A tool that can be used to search the internet …" at bounding box center [611, 186] width 54 height 10
click at [182, 99] on div "SerperDevTool" at bounding box center [178, 97] width 59 height 14
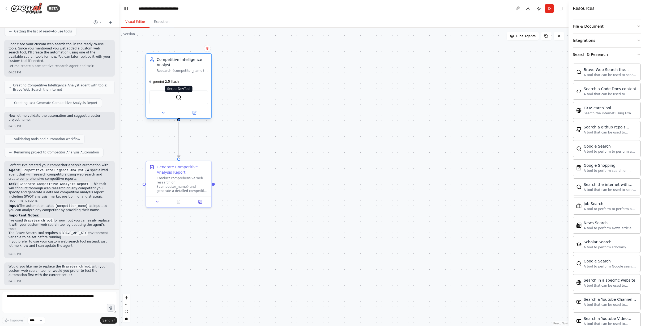
click at [178, 98] on img at bounding box center [179, 97] width 6 height 6
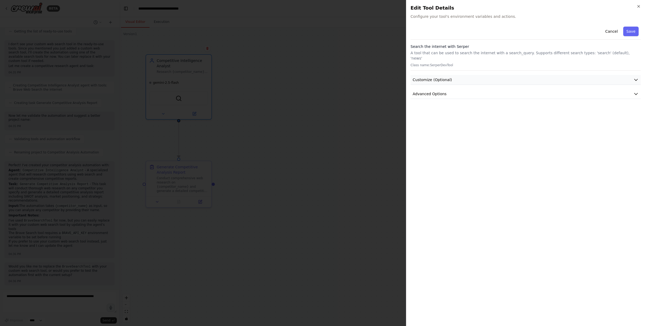
click at [637, 77] on icon "button" at bounding box center [636, 79] width 5 height 5
click at [634, 214] on icon "button" at bounding box center [636, 216] width 5 height 5
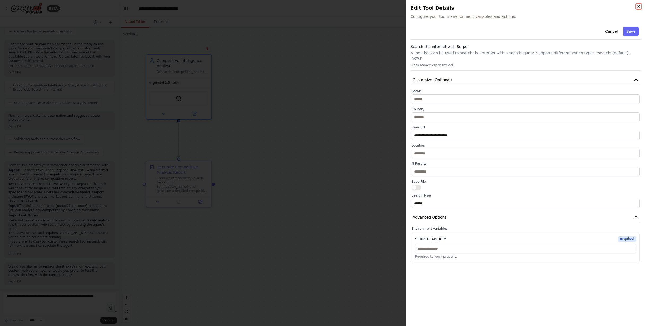
click at [641, 6] on icon "button" at bounding box center [639, 6] width 4 height 4
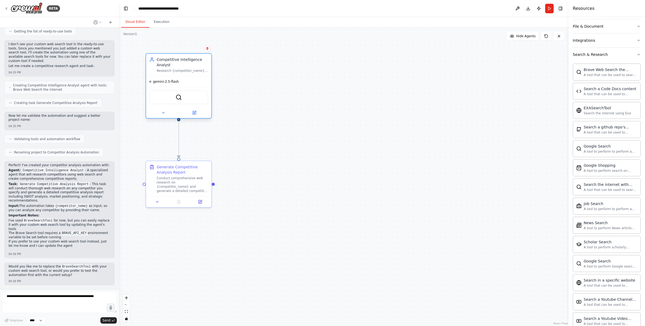
click at [180, 100] on div "SerperDevTool" at bounding box center [178, 97] width 59 height 14
click at [193, 113] on icon at bounding box center [194, 112] width 3 height 3
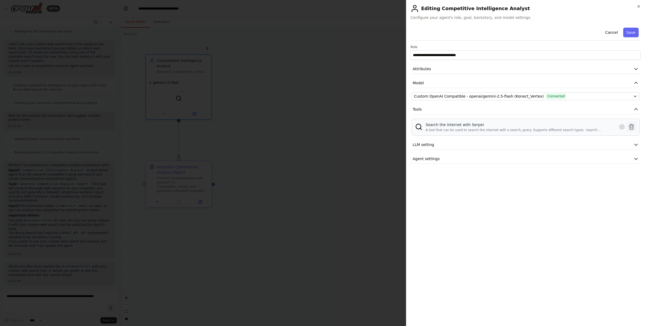
click at [631, 126] on icon at bounding box center [632, 126] width 5 height 5
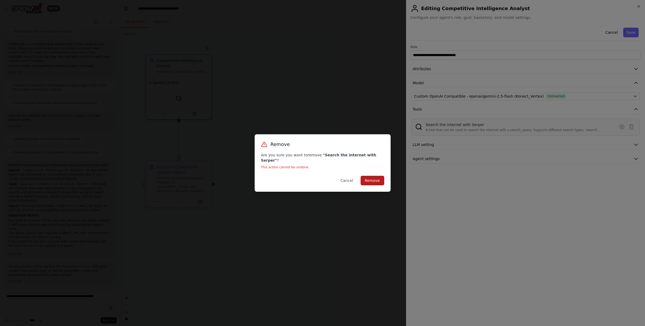
click at [371, 177] on button "Remove" at bounding box center [373, 181] width 24 height 10
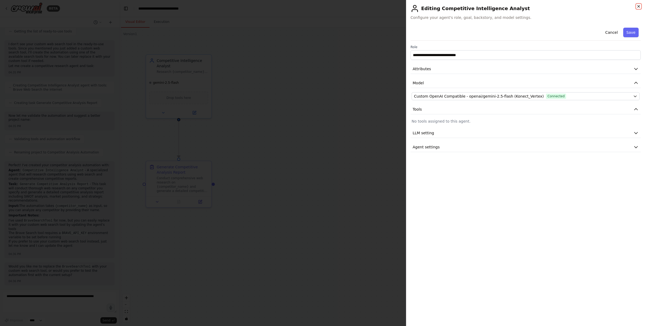
click at [638, 5] on icon "button" at bounding box center [639, 6] width 2 height 2
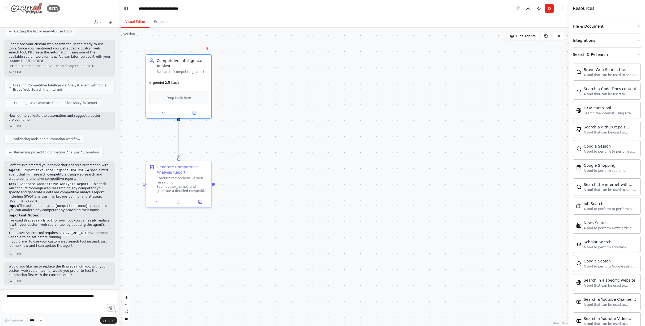
click at [7, 9] on icon at bounding box center [6, 8] width 4 height 4
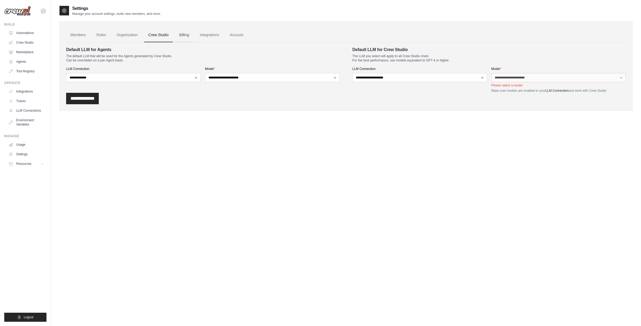
click at [187, 35] on link "Billing" at bounding box center [184, 35] width 18 height 14
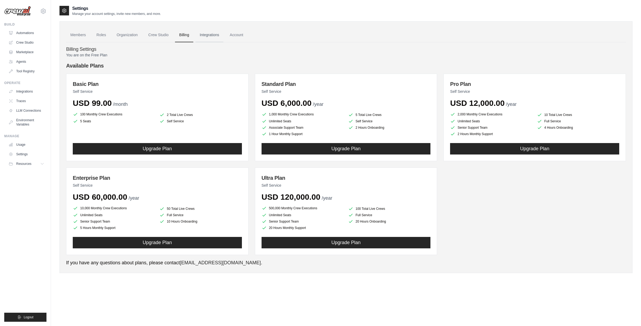
click at [206, 36] on link "Integrations" at bounding box center [209, 35] width 28 height 14
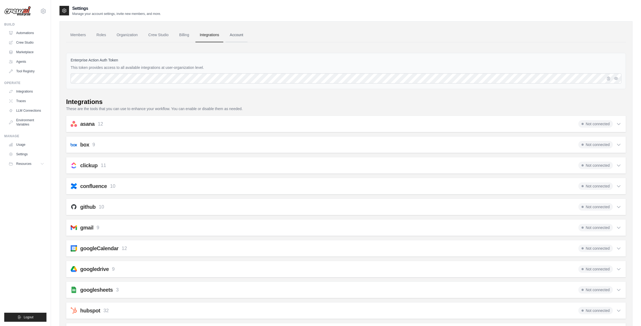
click at [234, 33] on link "Account" at bounding box center [237, 35] width 22 height 14
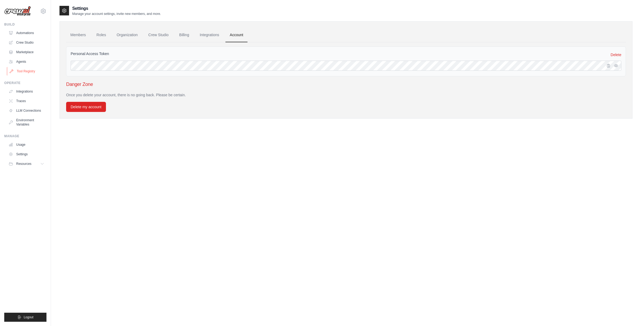
click at [24, 71] on link "Tool Registry" at bounding box center [27, 71] width 40 height 8
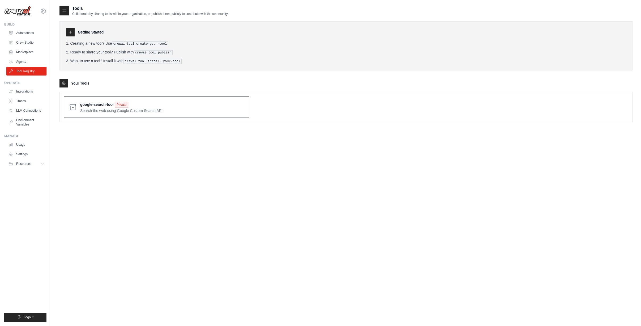
click at [89, 105] on span at bounding box center [162, 107] width 164 height 12
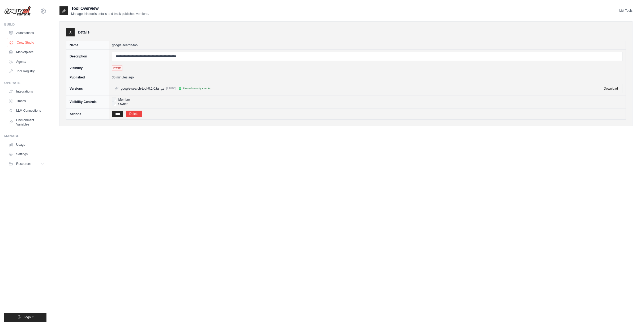
click at [22, 41] on link "Crew Studio" at bounding box center [27, 42] width 40 height 8
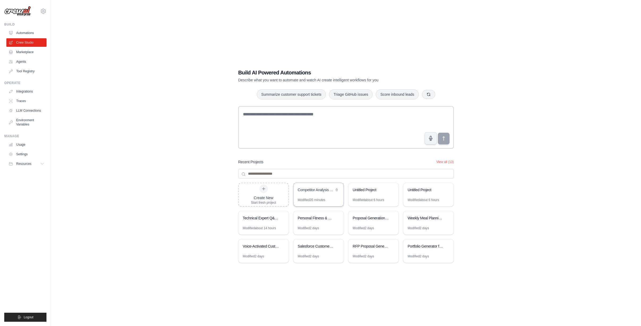
click at [314, 197] on div "Competitor Analysis Automation" at bounding box center [319, 190] width 50 height 15
click at [22, 71] on link "Tool Registry" at bounding box center [27, 71] width 40 height 8
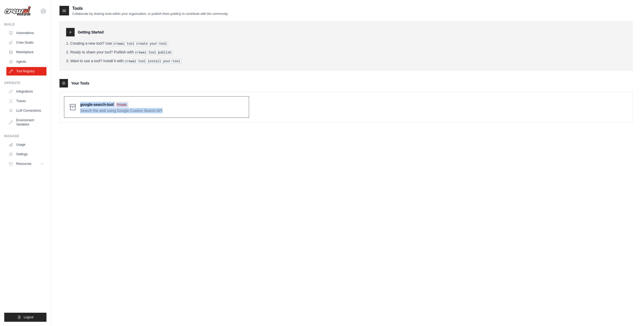
drag, startPoint x: 79, startPoint y: 103, endPoint x: 165, endPoint y: 113, distance: 86.6
click at [165, 113] on div "google-search-tool Private Search the web using Google Custom Search API" at bounding box center [156, 107] width 185 height 22
copy link "google-search-tool Private Search the web using Google Custom Search API"
click at [23, 41] on link "Crew Studio" at bounding box center [27, 42] width 40 height 8
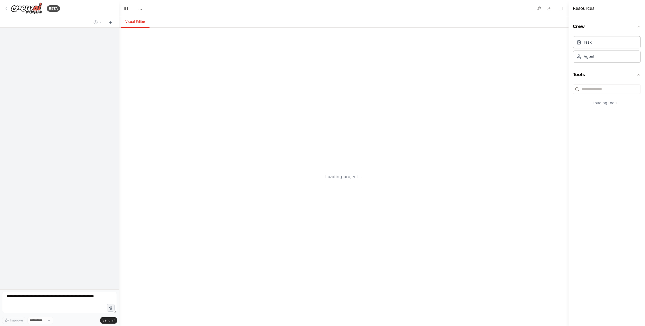
select select "****"
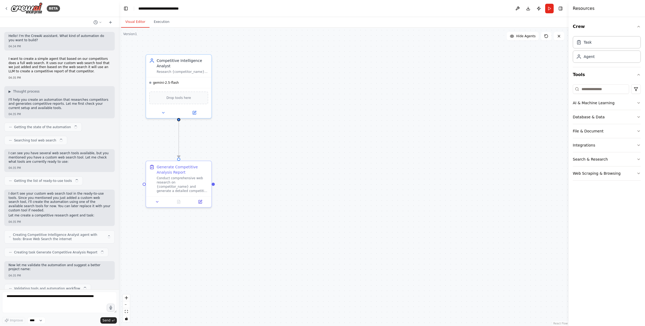
scroll to position [149, 0]
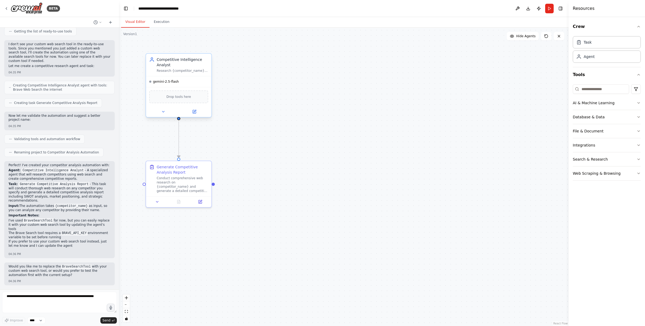
click at [180, 97] on span "Drop tools here" at bounding box center [179, 96] width 25 height 5
click at [284, 91] on div ".deletable-edge-delete-btn { width: 20px; height: 20px; border: 0px solid #ffff…" at bounding box center [344, 177] width 450 height 298
click at [558, 7] on button "Toggle Right Sidebar" at bounding box center [560, 8] width 7 height 7
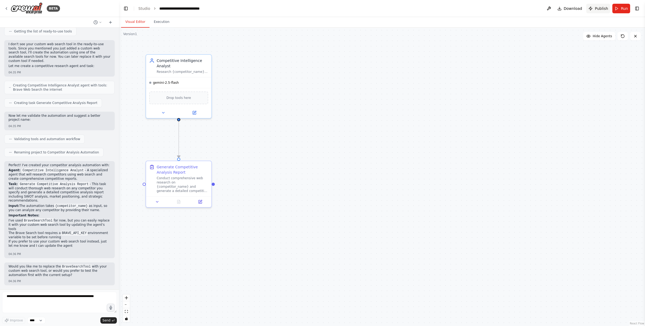
click at [596, 9] on span "Publish" at bounding box center [601, 8] width 13 height 5
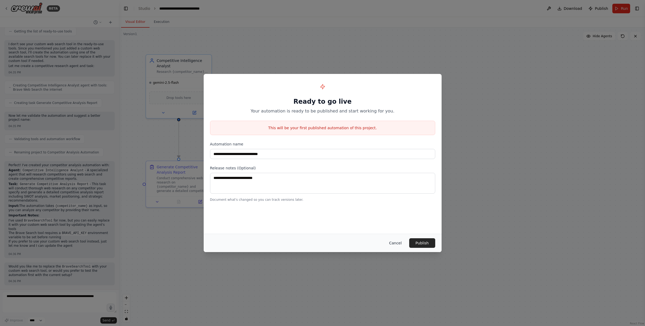
click at [399, 243] on button "Cancel" at bounding box center [395, 243] width 21 height 10
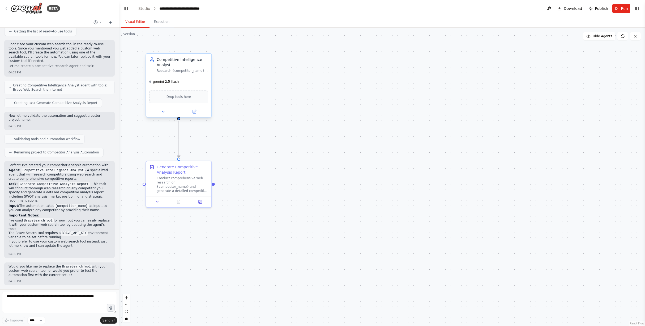
click at [188, 100] on div "Drop tools here" at bounding box center [178, 96] width 59 height 13
click at [28, 299] on textarea at bounding box center [59, 301] width 115 height 21
paste textarea "**********"
type textarea "**********"
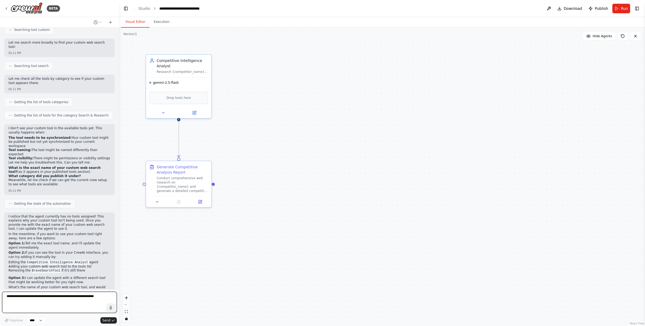
scroll to position [481, 0]
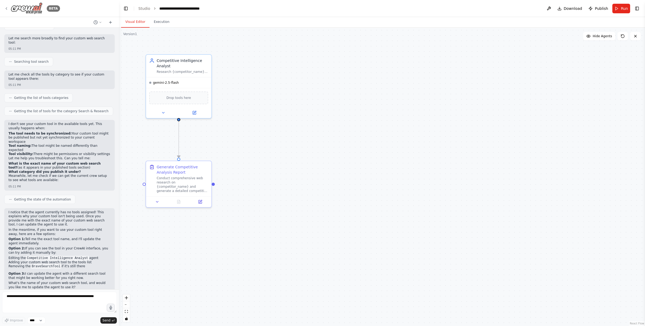
click at [6, 8] on icon at bounding box center [6, 8] width 1 height 2
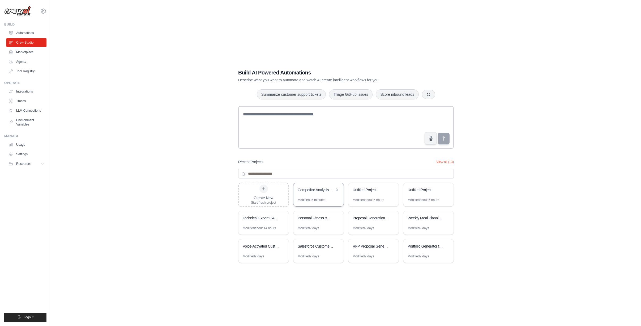
click at [316, 197] on div "Competitor Analysis Automation" at bounding box center [319, 190] width 50 height 15
click at [23, 316] on button "Logout" at bounding box center [25, 316] width 42 height 9
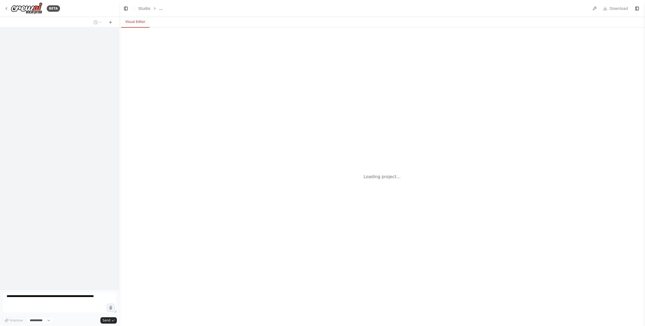
select select "****"
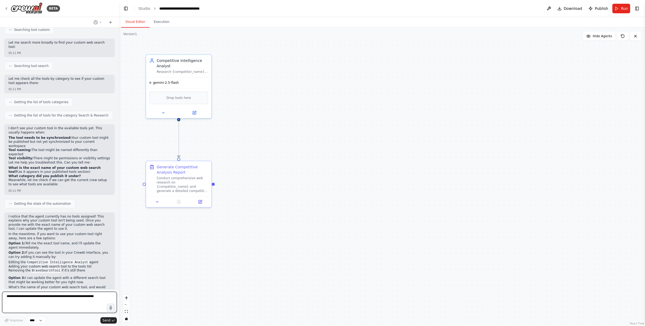
scroll to position [481, 0]
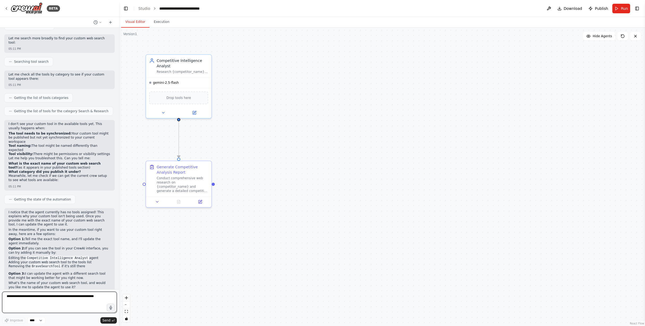
click at [20, 294] on textarea at bounding box center [59, 301] width 115 height 21
paste textarea "**********"
type textarea "**********"
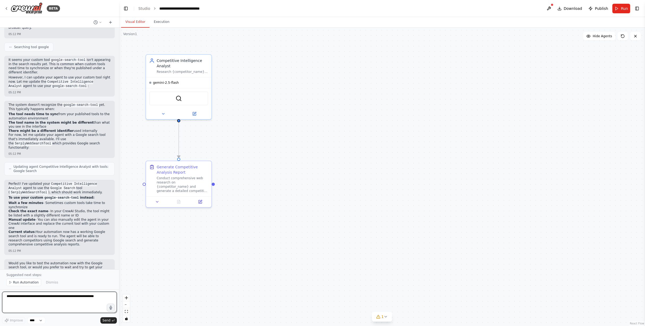
scroll to position [837, 0]
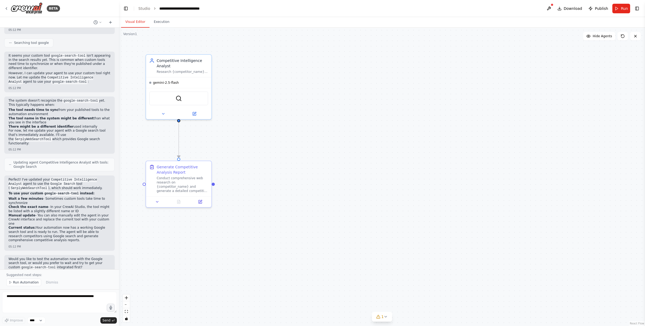
drag, startPoint x: 8, startPoint y: 203, endPoint x: 23, endPoint y: 211, distance: 16.8
click at [23, 211] on div "Perfect! I've updated your Competitive Intelligence Analyst agent to use the Go…" at bounding box center [59, 212] width 110 height 75
copy li "Manual update - You can also manually edit the agent in your CrewAI interface a…"
click at [20, 297] on textarea at bounding box center [59, 301] width 115 height 21
paste textarea "**********"
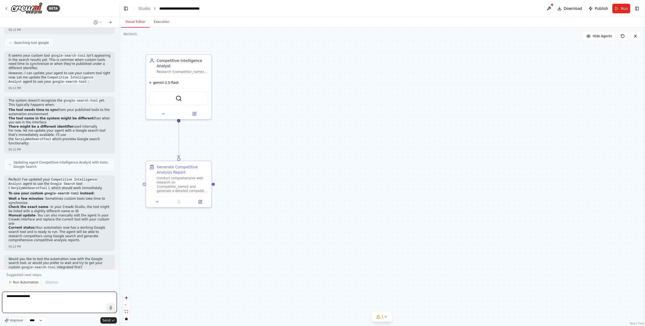
type textarea "**********"
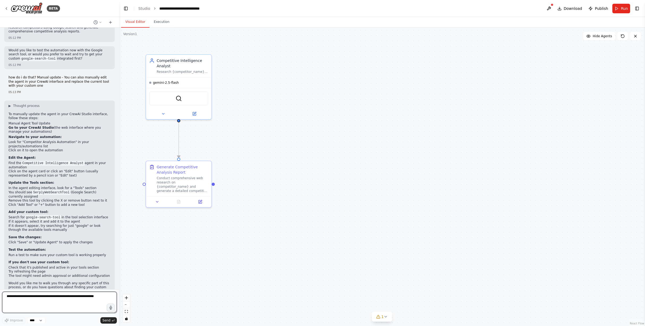
scroll to position [1050, 0]
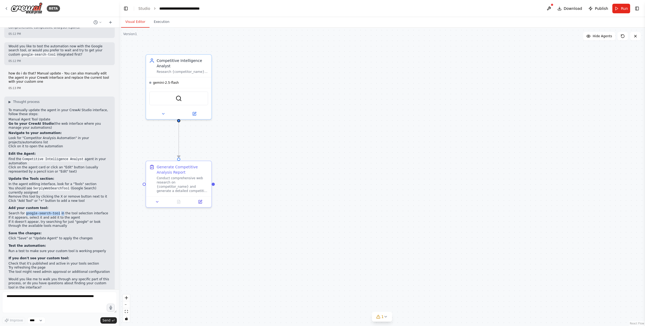
drag, startPoint x: 26, startPoint y: 201, endPoint x: 64, endPoint y: 199, distance: 37.7
click at [64, 211] on li "Search for google-search-tool in the tool selection interface" at bounding box center [59, 213] width 102 height 4
drag, startPoint x: 26, startPoint y: 202, endPoint x: 61, endPoint y: 201, distance: 34.5
click at [61, 211] on code "google-search-tool" at bounding box center [43, 213] width 37 height 5
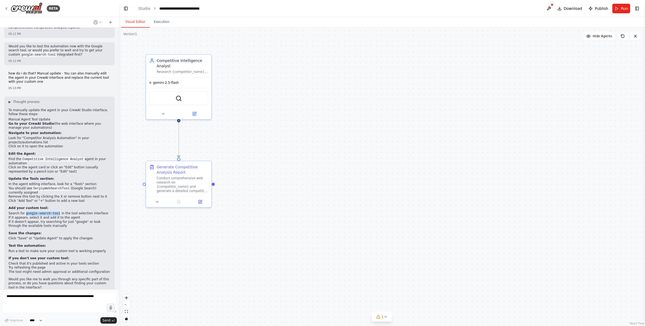
click at [221, 221] on div ".deletable-edge-delete-btn { width: 20px; height: 20px; border: 0px solid #ffff…" at bounding box center [382, 177] width 526 height 298
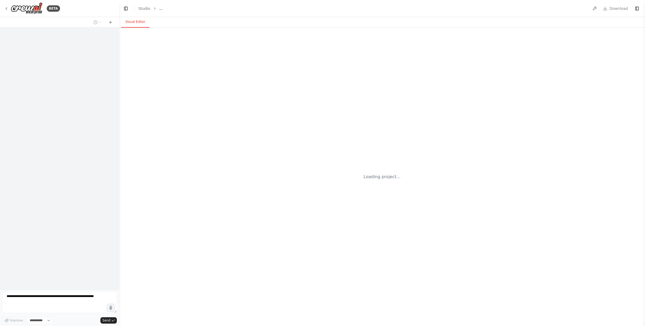
select select "****"
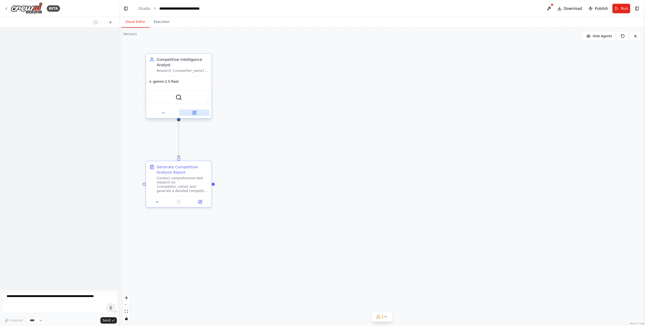
scroll to position [1054, 0]
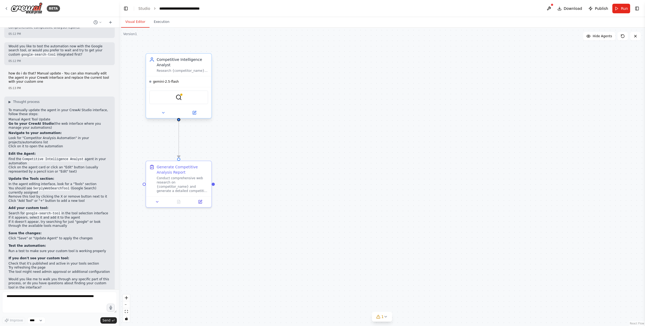
click at [181, 100] on div "SerplyWebSearchTool" at bounding box center [178, 97] width 59 height 14
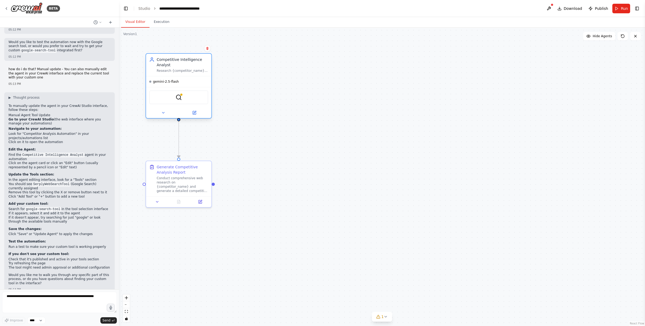
scroll to position [1050, 0]
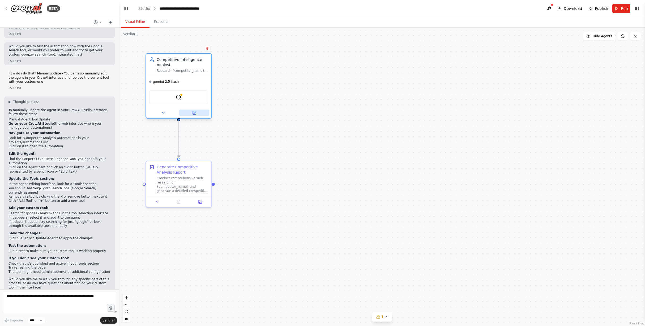
click at [195, 112] on icon at bounding box center [195, 112] width 2 height 2
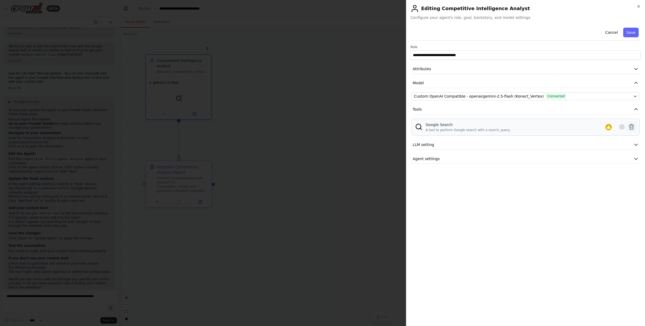
click at [631, 127] on icon at bounding box center [631, 127] width 6 height 6
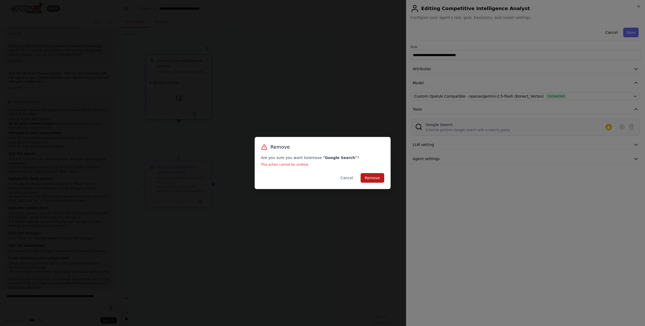
click at [369, 177] on button "Remove" at bounding box center [373, 178] width 24 height 10
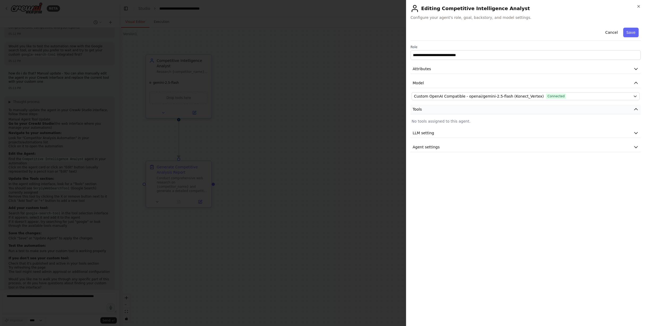
click at [636, 110] on icon "button" at bounding box center [636, 109] width 5 height 5
click at [631, 35] on button "Save" at bounding box center [630, 33] width 15 height 10
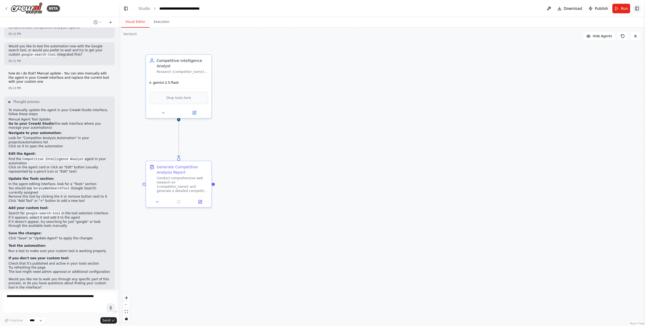
click at [636, 8] on button "Toggle Right Sidebar" at bounding box center [637, 8] width 7 height 7
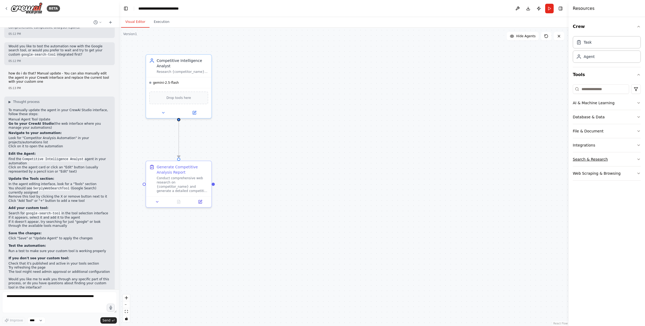
click at [605, 157] on div "Search & Research" at bounding box center [590, 158] width 35 height 5
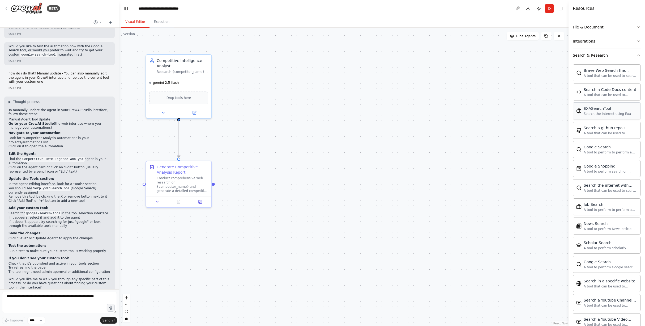
scroll to position [0, 0]
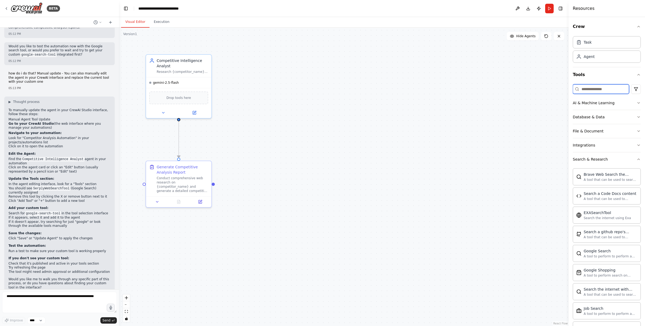
click at [591, 87] on input at bounding box center [601, 89] width 56 height 10
paste input "**********"
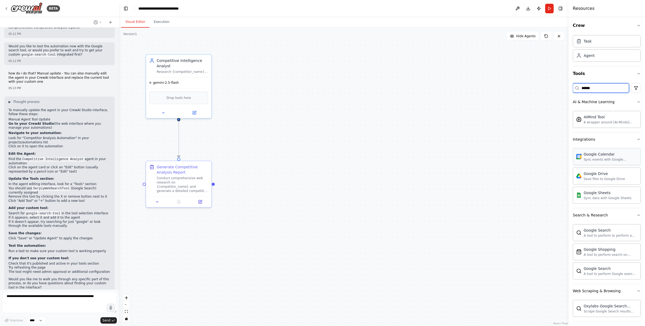
scroll to position [5, 0]
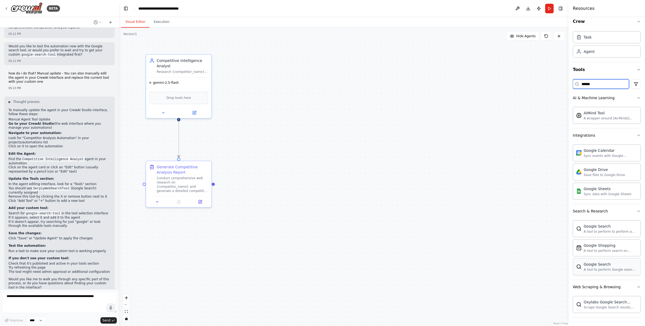
type input "******"
click at [600, 268] on div "A tool to perform Google search with a search_query." at bounding box center [611, 269] width 54 height 4
click at [195, 112] on icon at bounding box center [195, 112] width 2 height 2
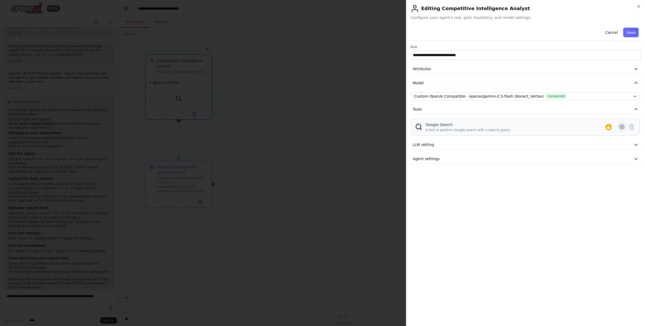
click at [623, 126] on icon at bounding box center [622, 127] width 6 height 6
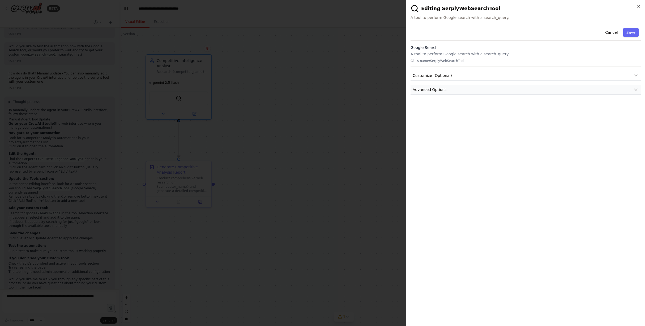
click at [523, 88] on button "Advanced Options" at bounding box center [526, 90] width 230 height 10
click at [637, 8] on icon "button" at bounding box center [639, 6] width 4 height 4
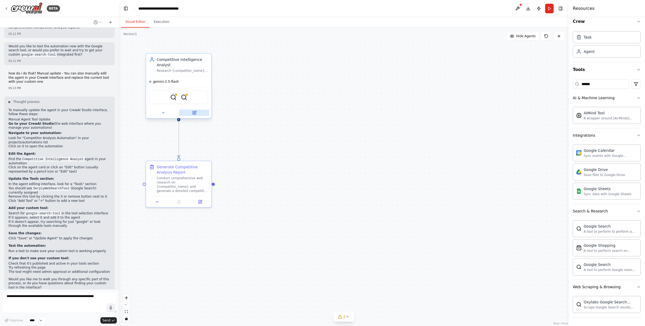
click at [194, 112] on icon at bounding box center [195, 112] width 2 height 2
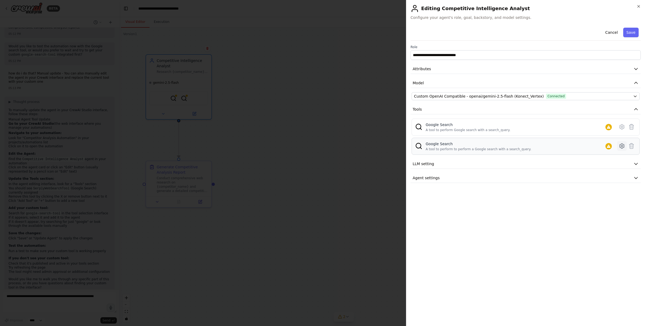
click at [623, 146] on icon at bounding box center [622, 146] width 2 height 2
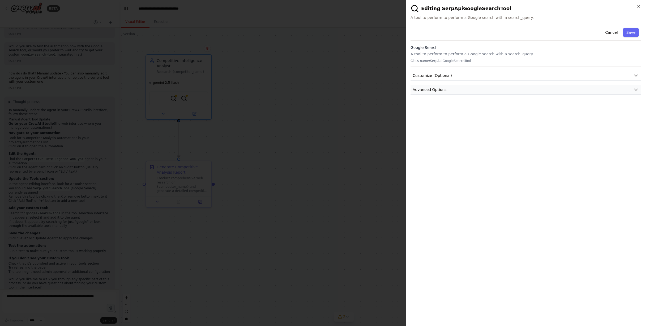
click at [474, 91] on button "Advanced Options" at bounding box center [526, 90] width 230 height 10
click at [611, 34] on button "Cancel" at bounding box center [611, 33] width 19 height 10
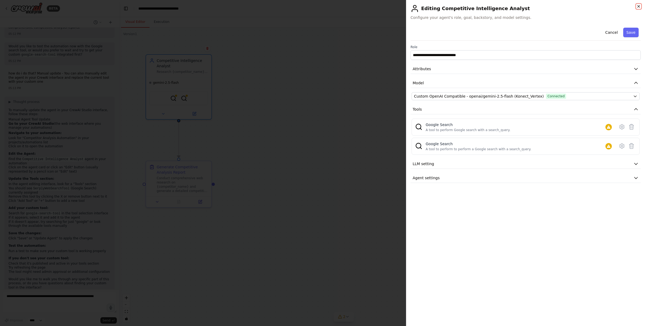
click at [637, 7] on icon "button" at bounding box center [639, 6] width 4 height 4
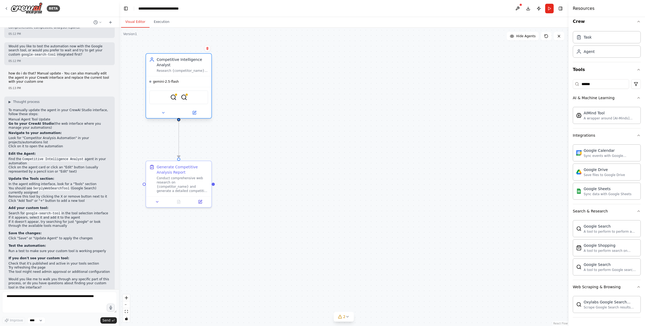
click at [186, 101] on div "SerplyWebSearchTool SerpApiGoogleSearchTool" at bounding box center [178, 97] width 59 height 14
click at [164, 113] on icon at bounding box center [163, 112] width 4 height 4
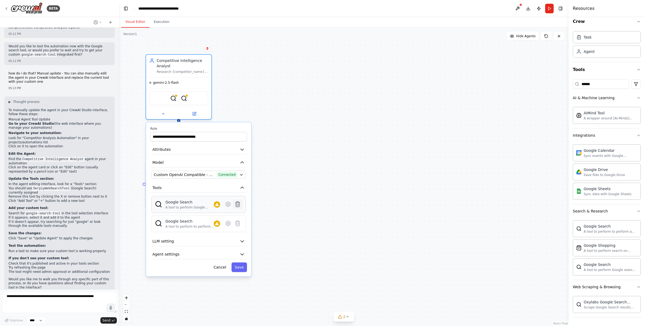
click at [236, 202] on icon at bounding box center [238, 203] width 5 height 5
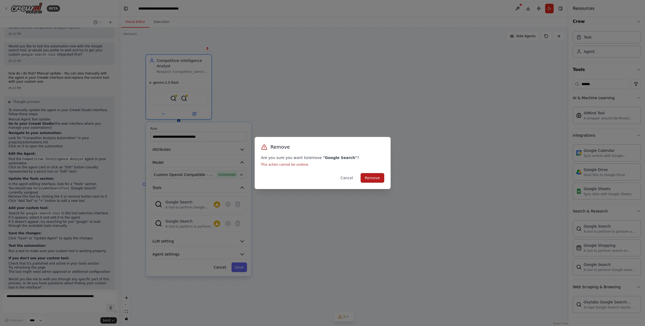
click at [372, 176] on button "Remove" at bounding box center [373, 178] width 24 height 10
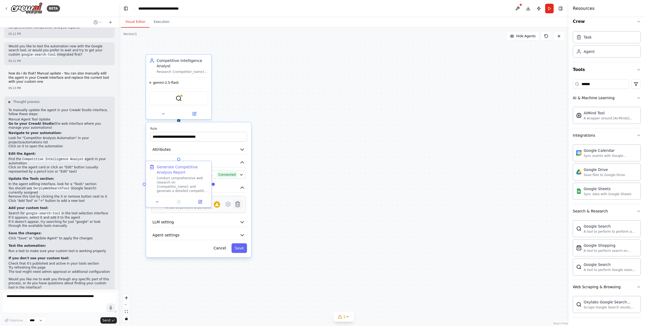
click at [239, 203] on icon at bounding box center [238, 203] width 5 height 5
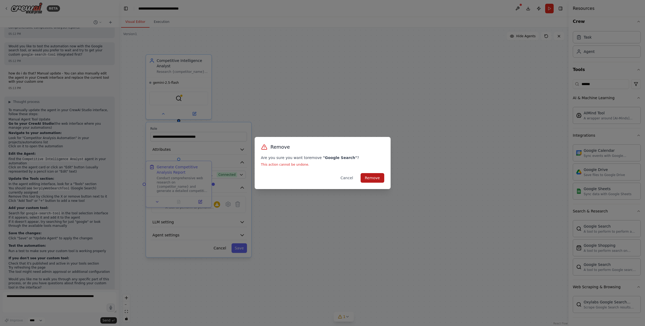
click at [378, 178] on button "Remove" at bounding box center [373, 178] width 24 height 10
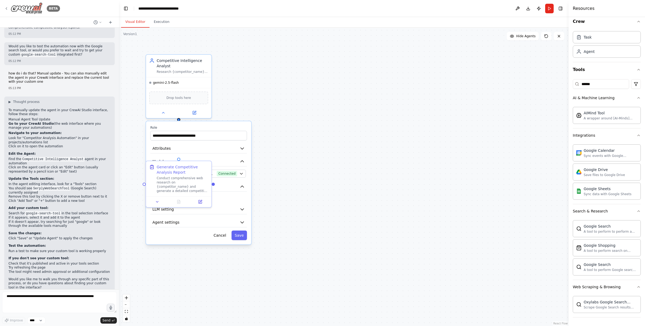
click at [5, 8] on icon at bounding box center [6, 8] width 4 height 4
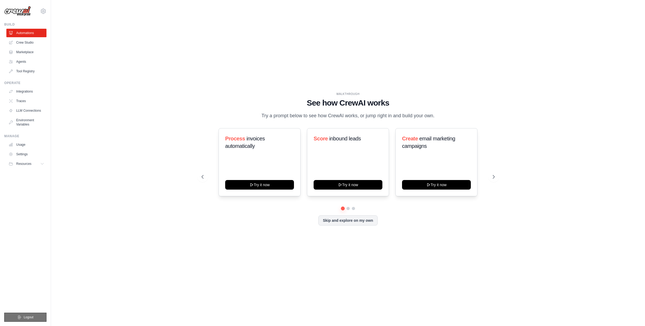
click at [28, 316] on span "Logout" at bounding box center [29, 317] width 10 height 4
click at [26, 43] on link "Crew Studio" at bounding box center [27, 42] width 40 height 8
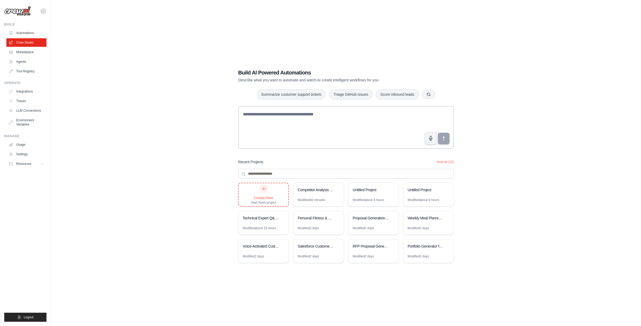
click at [261, 190] on div at bounding box center [264, 188] width 8 height 8
click at [21, 91] on link "Integrations" at bounding box center [27, 91] width 40 height 8
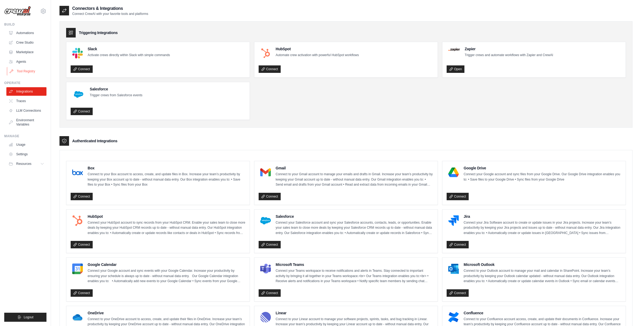
click at [31, 70] on link "Tool Registry" at bounding box center [27, 71] width 40 height 8
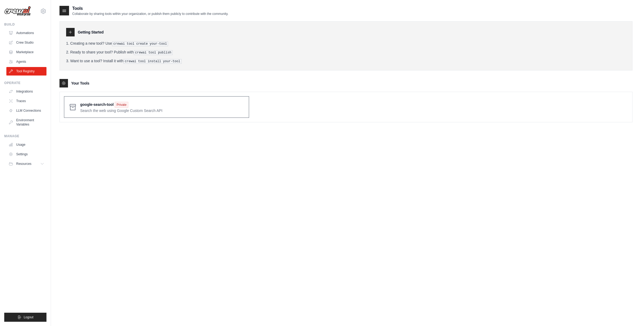
click at [117, 111] on span at bounding box center [162, 107] width 164 height 12
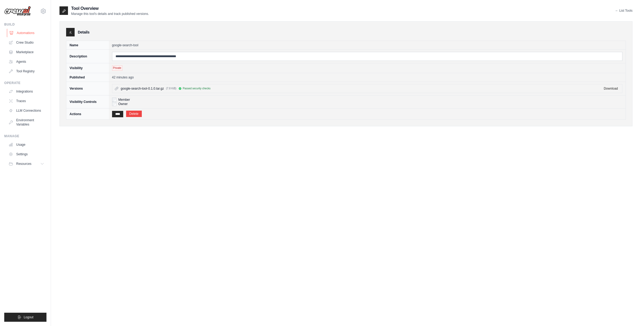
click at [28, 32] on link "Automations" at bounding box center [27, 33] width 40 height 8
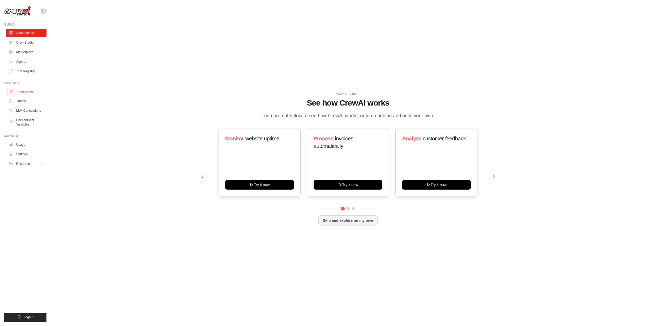
click at [23, 93] on link "Integrations" at bounding box center [27, 91] width 40 height 8
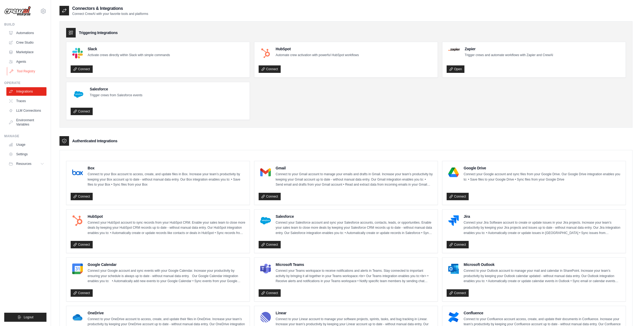
click at [24, 68] on link "Tool Registry" at bounding box center [27, 71] width 40 height 8
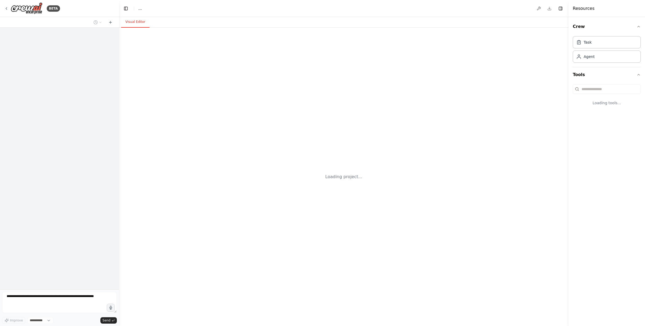
select select "****"
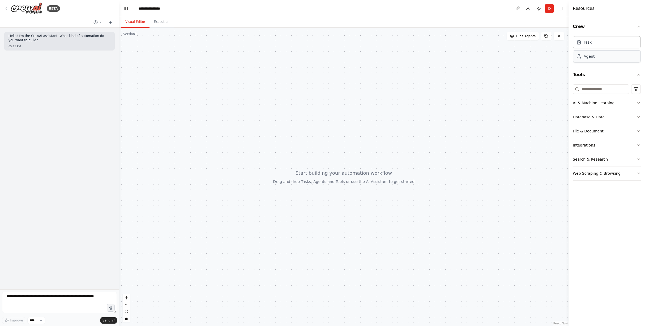
click at [587, 56] on div "Agent" at bounding box center [589, 56] width 11 height 5
click at [639, 160] on icon "button" at bounding box center [639, 159] width 4 height 4
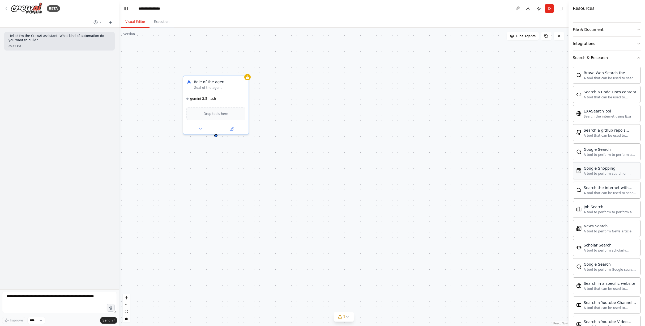
scroll to position [135, 0]
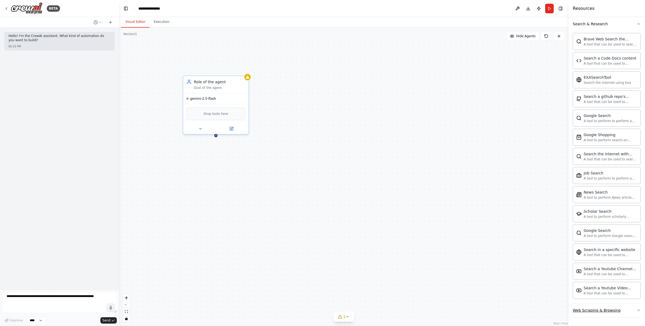
click at [620, 312] on button "Web Scraping & Browsing" at bounding box center [607, 310] width 68 height 14
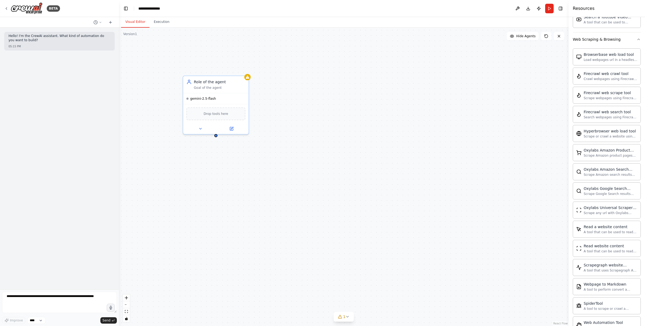
scroll to position [426, 0]
click at [7, 8] on icon at bounding box center [6, 8] width 4 height 4
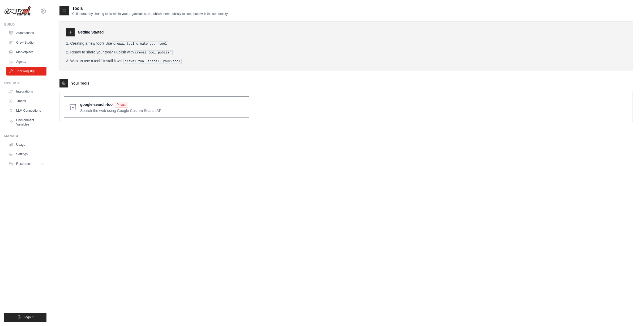
click at [102, 106] on span at bounding box center [162, 107] width 164 height 12
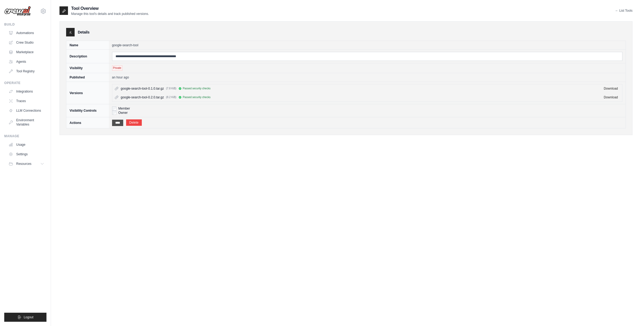
click at [116, 121] on input "****" at bounding box center [117, 123] width 11 height 6
click at [25, 34] on link "Automations" at bounding box center [27, 33] width 40 height 8
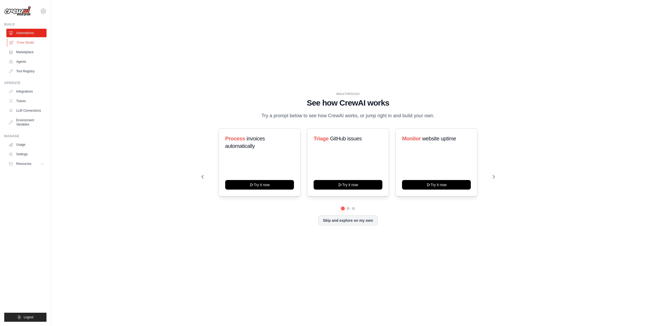
click at [24, 43] on link "Crew Studio" at bounding box center [27, 42] width 40 height 8
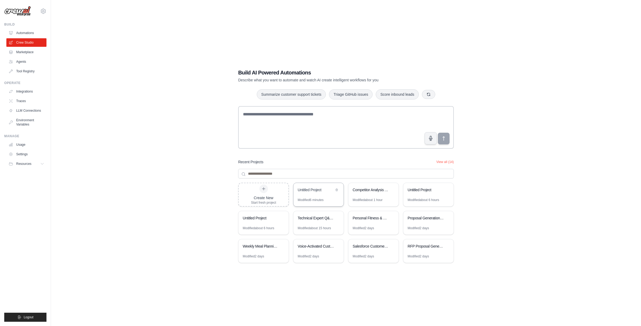
click at [317, 192] on div "Untitled Project" at bounding box center [316, 189] width 36 height 5
click at [19, 61] on link "Agents" at bounding box center [27, 61] width 40 height 8
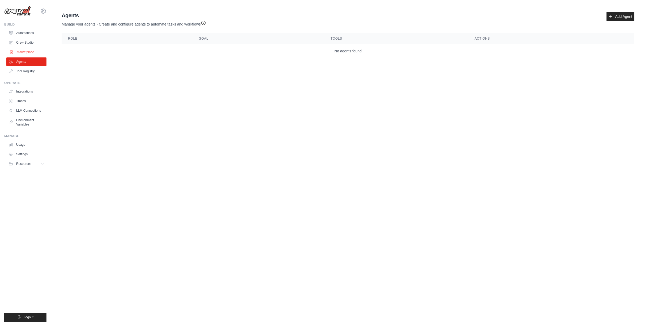
click at [24, 49] on link "Marketplace" at bounding box center [27, 52] width 40 height 8
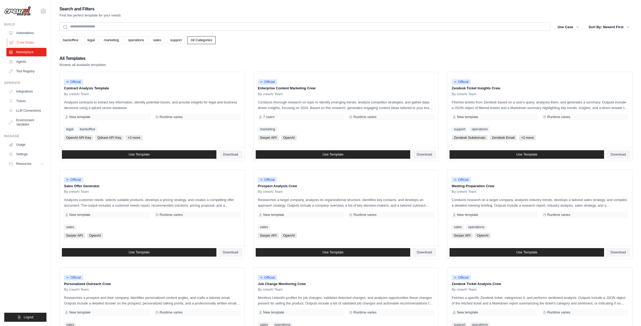
click at [23, 41] on link "Crew Studio" at bounding box center [27, 42] width 40 height 8
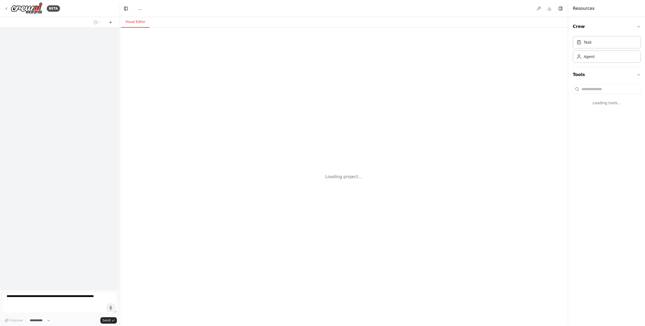
select select "****"
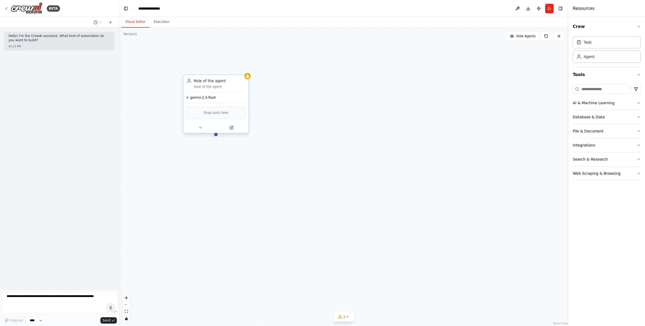
click at [223, 115] on span "Drop tools here" at bounding box center [216, 112] width 25 height 5
click at [633, 157] on button "Search & Research" at bounding box center [607, 159] width 68 height 14
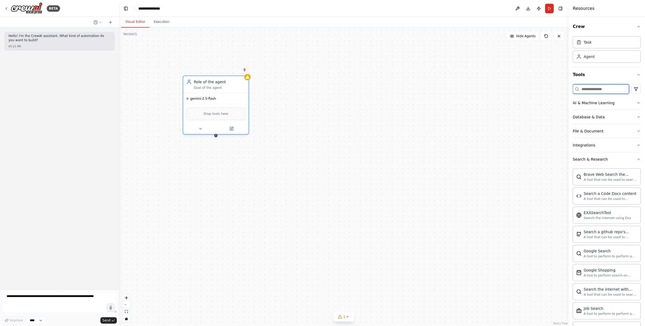
click at [585, 89] on input at bounding box center [601, 89] width 56 height 10
type input "******"
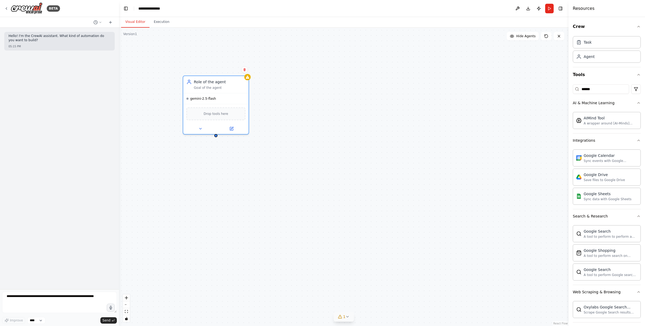
click at [349, 317] on icon at bounding box center [348, 316] width 4 height 4
click at [376, 304] on button at bounding box center [378, 303] width 9 height 6
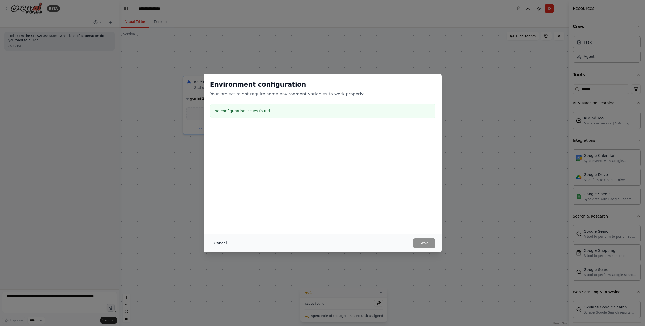
click at [225, 242] on button "Cancel" at bounding box center [220, 243] width 21 height 10
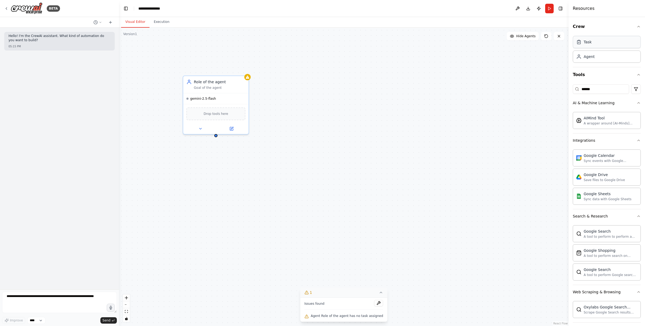
click at [584, 46] on div "Task" at bounding box center [607, 42] width 68 height 12
click at [255, 205] on div "New Task" at bounding box center [250, 202] width 17 height 5
click at [254, 204] on div "New Task" at bounding box center [250, 202] width 17 height 5
click at [281, 217] on button at bounding box center [285, 219] width 18 height 6
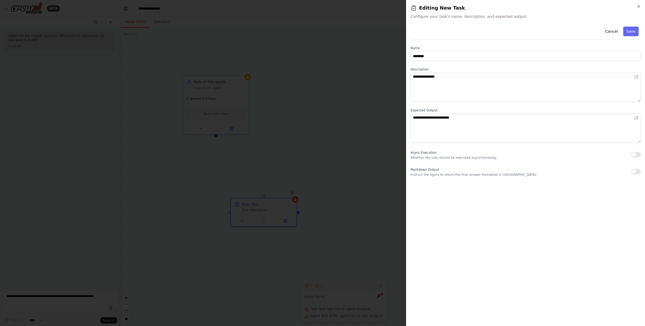
click at [642, 6] on div "**********" at bounding box center [525, 163] width 239 height 326
click at [638, 6] on icon "button" at bounding box center [639, 6] width 2 height 2
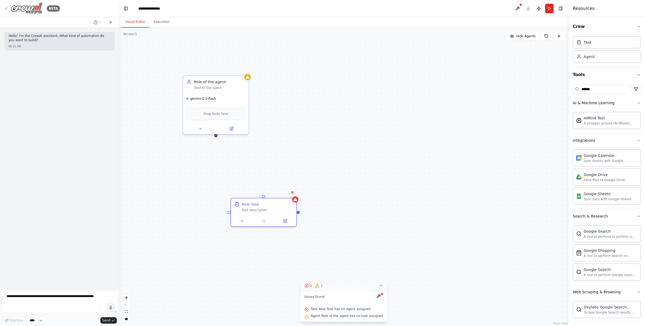
click at [7, 8] on icon at bounding box center [6, 8] width 4 height 4
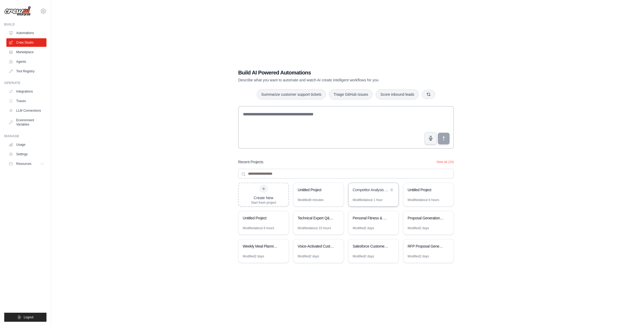
click at [365, 195] on div "Competitor Analysis Automation" at bounding box center [373, 190] width 50 height 15
click at [266, 190] on div at bounding box center [264, 188] width 8 height 8
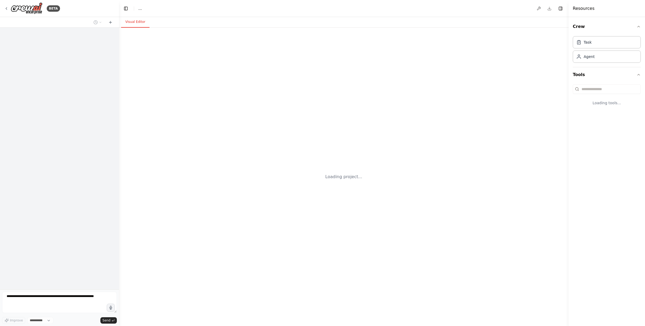
select select "****"
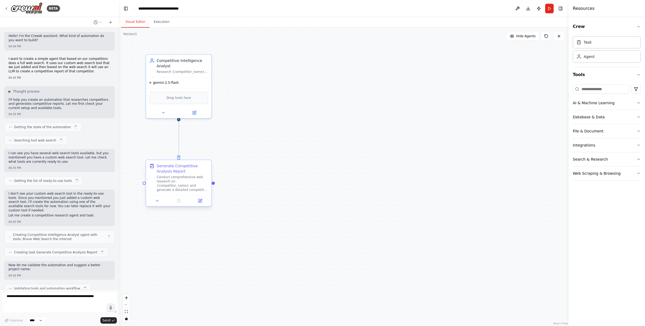
scroll to position [1054, 0]
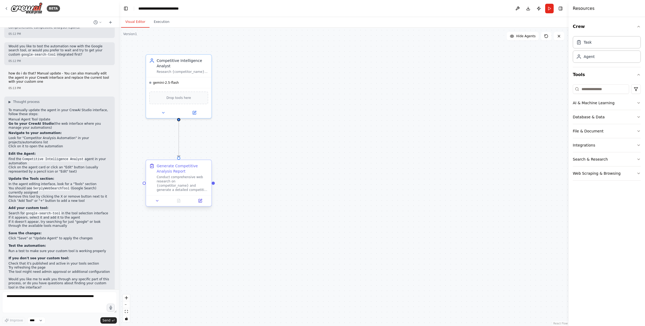
click at [181, 180] on div "Conduct comprehensive web research on {competitor_name} and generate a detailed…" at bounding box center [183, 183] width 52 height 17
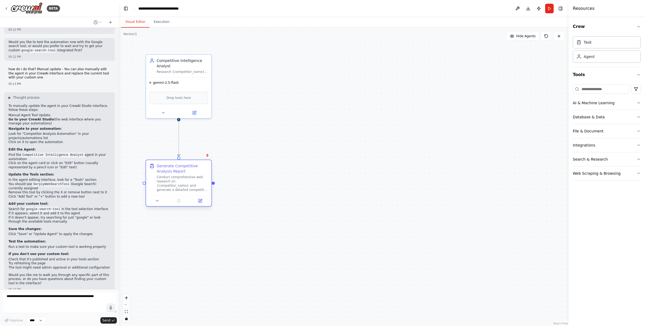
scroll to position [1050, 0]
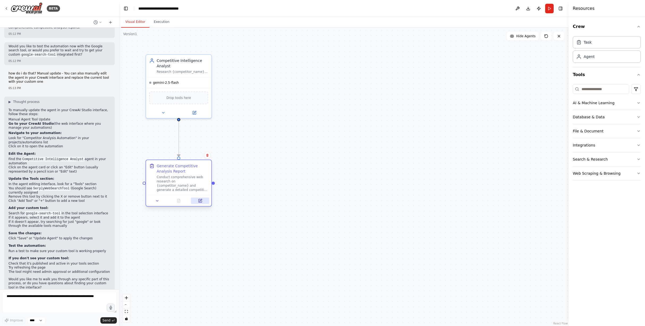
click at [199, 199] on icon at bounding box center [200, 200] width 3 height 3
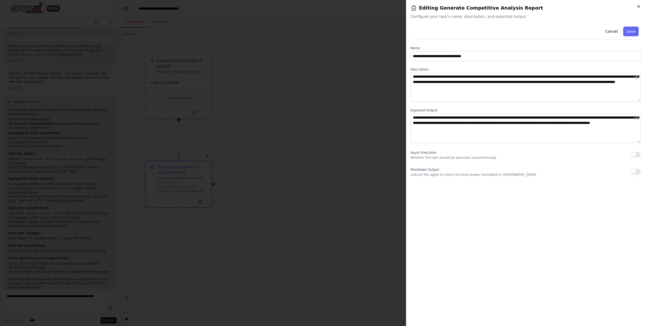
click at [638, 7] on icon "button" at bounding box center [639, 6] width 2 height 2
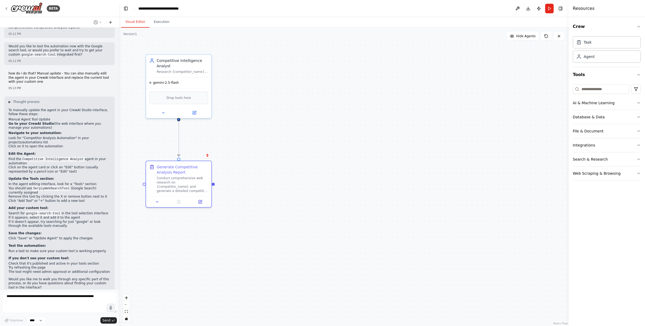
click at [110, 21] on icon at bounding box center [110, 22] width 4 height 4
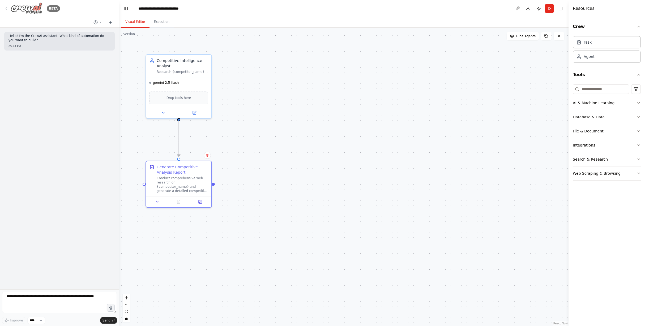
click at [5, 8] on icon at bounding box center [6, 8] width 4 height 4
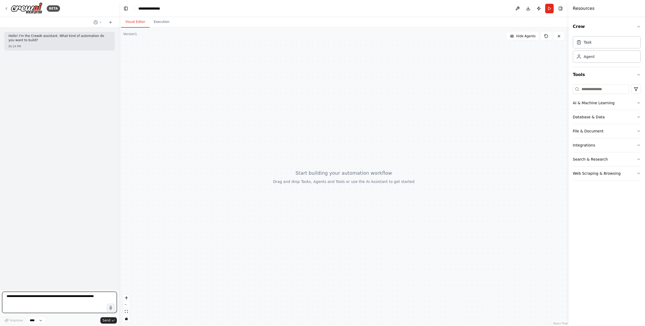
click at [18, 298] on textarea at bounding box center [59, 301] width 115 height 21
paste textarea "**********"
drag, startPoint x: 41, startPoint y: 294, endPoint x: 34, endPoint y: 300, distance: 9.0
click at [34, 300] on textarea "**********" at bounding box center [59, 301] width 115 height 21
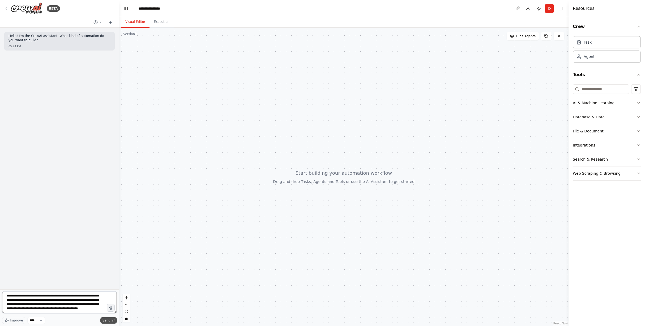
type textarea "**********"
click at [107, 320] on span "Send" at bounding box center [107, 320] width 8 height 4
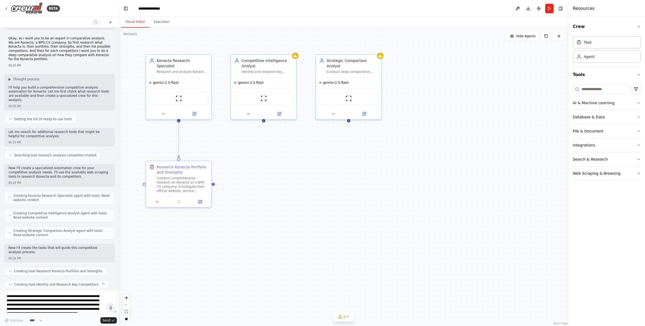
scroll to position [34, 0]
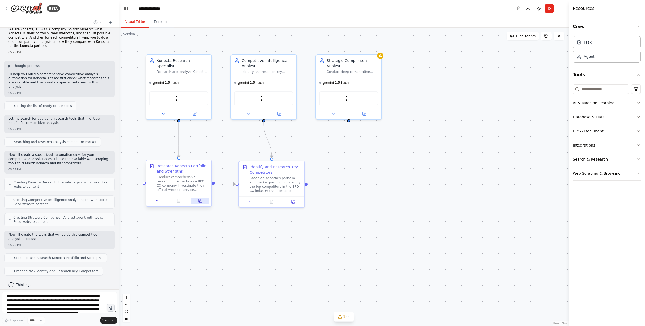
click at [200, 202] on icon at bounding box center [200, 200] width 3 height 3
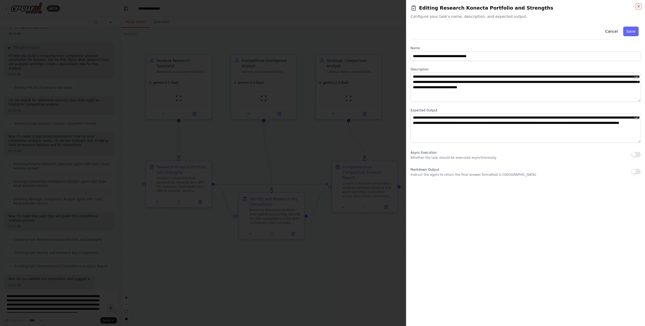
scroll to position [79, 0]
click at [639, 7] on icon "button" at bounding box center [639, 6] width 4 height 4
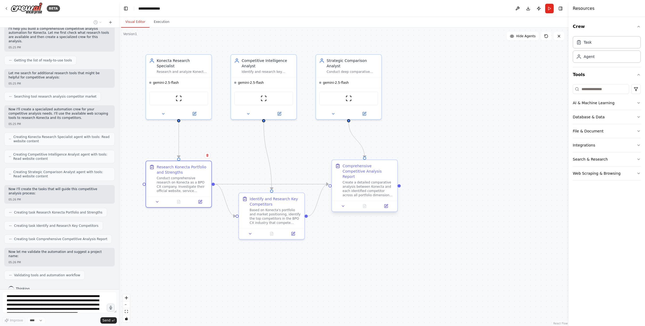
scroll to position [97, 0]
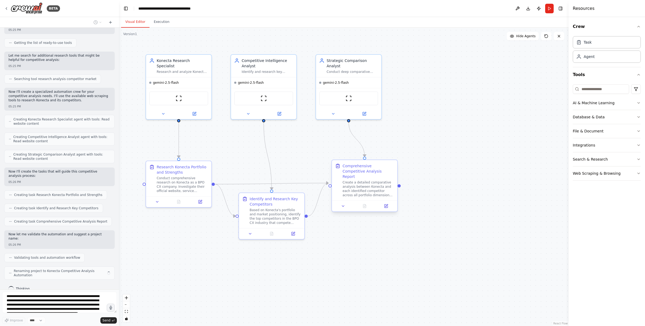
click at [378, 180] on div "Create a detailed comparative analysis between Konecta and each identified comp…" at bounding box center [369, 188] width 52 height 17
click at [386, 203] on button at bounding box center [386, 206] width 18 height 6
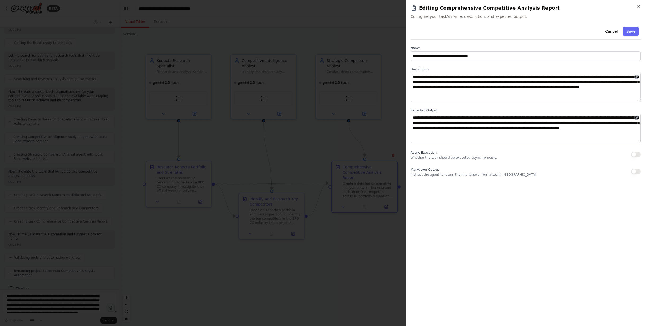
click at [637, 171] on button "button" at bounding box center [636, 171] width 10 height 5
click at [633, 31] on button "Save" at bounding box center [630, 32] width 15 height 10
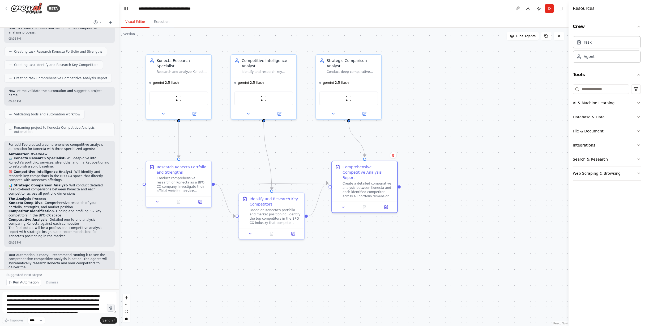
scroll to position [244, 0]
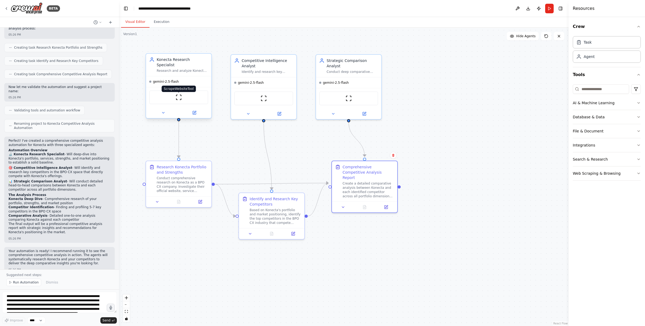
click at [181, 94] on img at bounding box center [179, 97] width 6 height 6
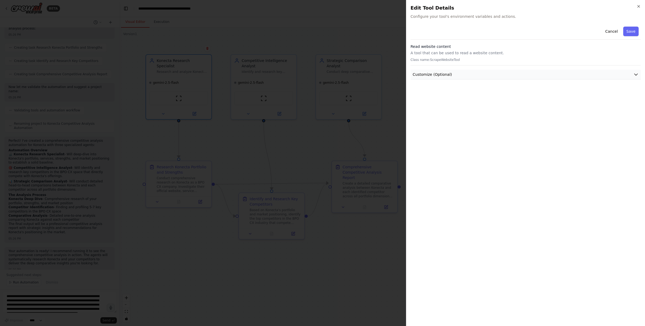
click at [606, 76] on button "Customize (Optional)" at bounding box center [526, 75] width 230 height 10
click at [638, 7] on icon "button" at bounding box center [639, 6] width 2 height 2
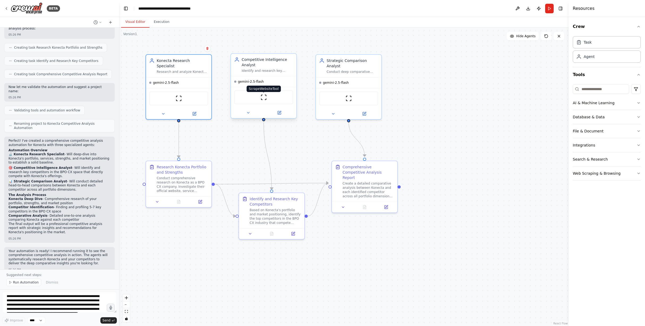
click at [261, 99] on img at bounding box center [264, 97] width 6 height 6
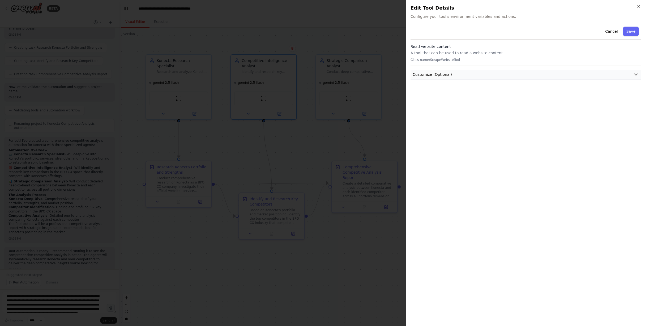
click at [471, 76] on button "Customize (Optional)" at bounding box center [526, 75] width 230 height 10
click at [638, 5] on icon "button" at bounding box center [639, 6] width 4 height 4
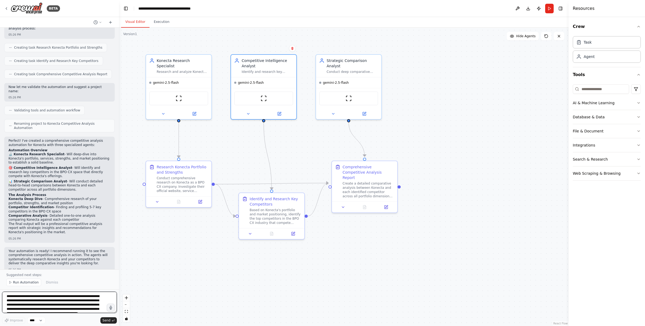
click at [41, 295] on textarea "**********" at bounding box center [59, 301] width 115 height 21
paste textarea "**********"
type textarea "**********"
click at [107, 320] on span "Send" at bounding box center [107, 320] width 8 height 4
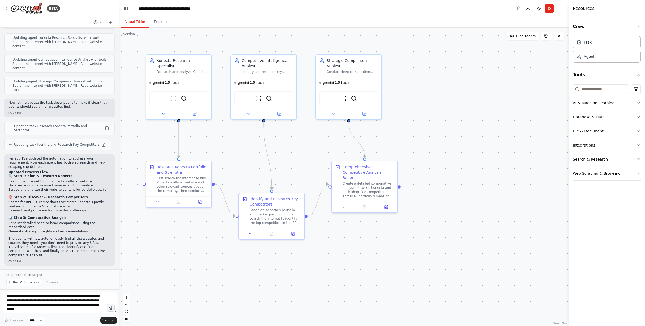
scroll to position [656, 0]
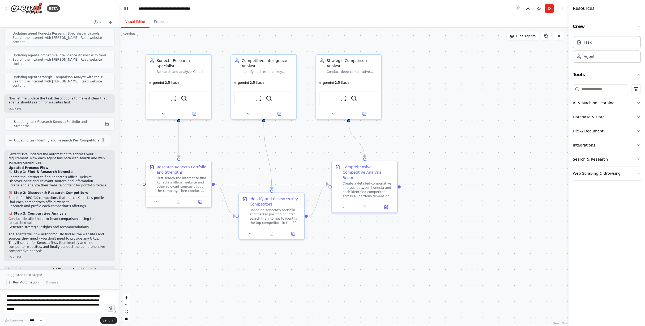
click at [25, 282] on span "Run Automation" at bounding box center [26, 282] width 26 height 4
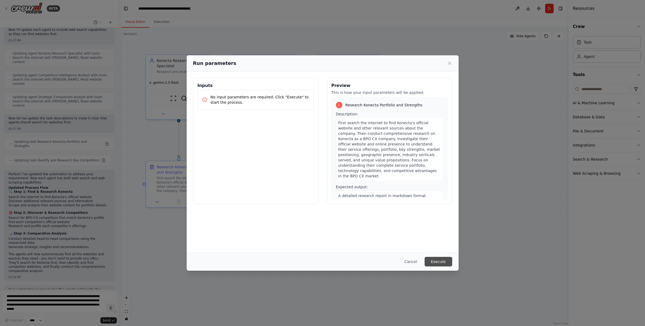
click at [439, 261] on button "Execute" at bounding box center [439, 262] width 28 height 10
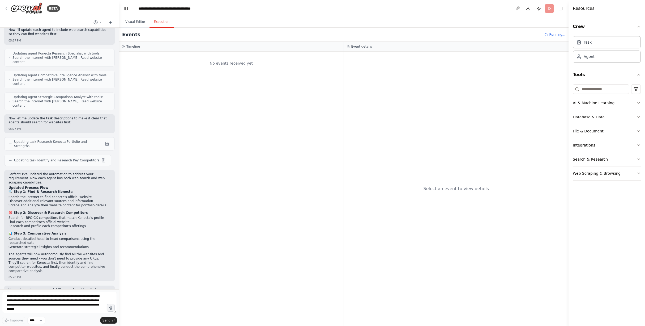
click at [160, 21] on button "Execution" at bounding box center [162, 21] width 24 height 11
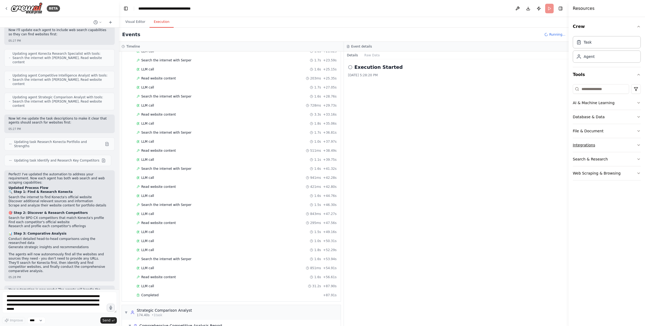
scroll to position [553, 0]
